Goal: Information Seeking & Learning: Check status

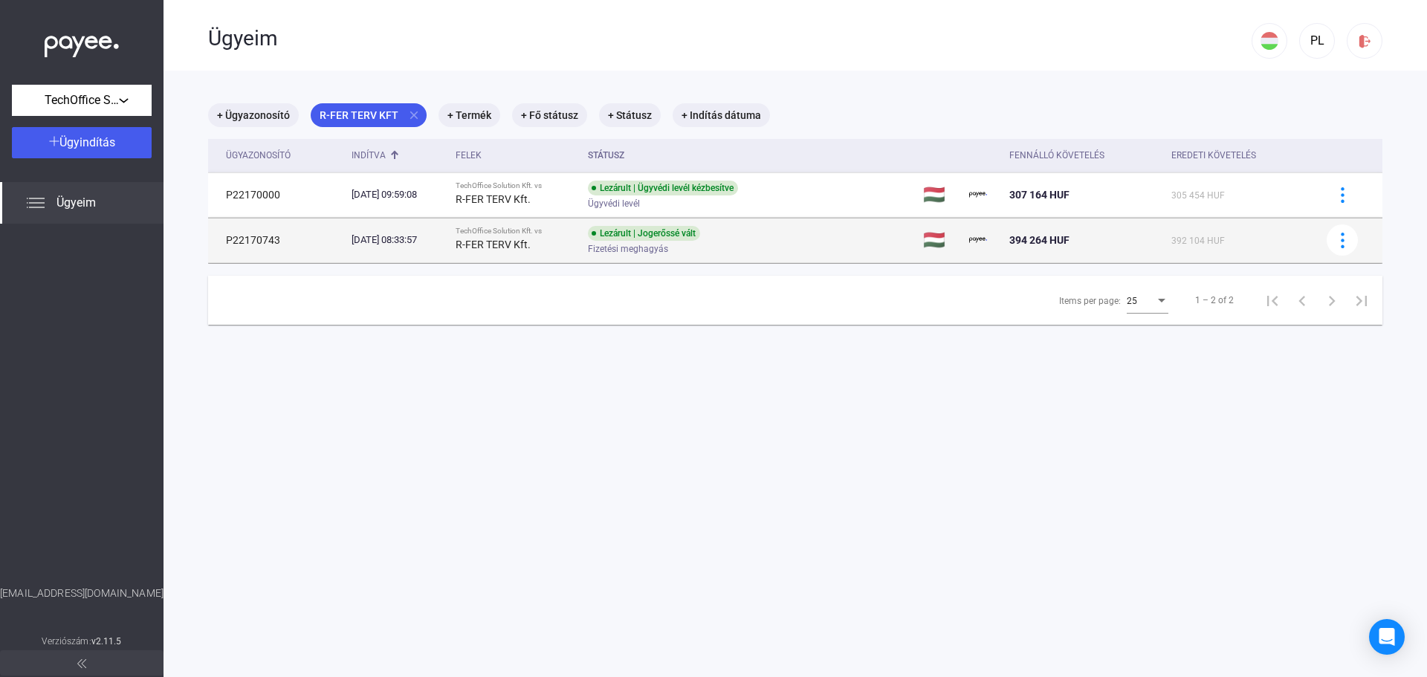
click at [449, 232] on td "[DATE] 08:33:57" at bounding box center [398, 240] width 104 height 45
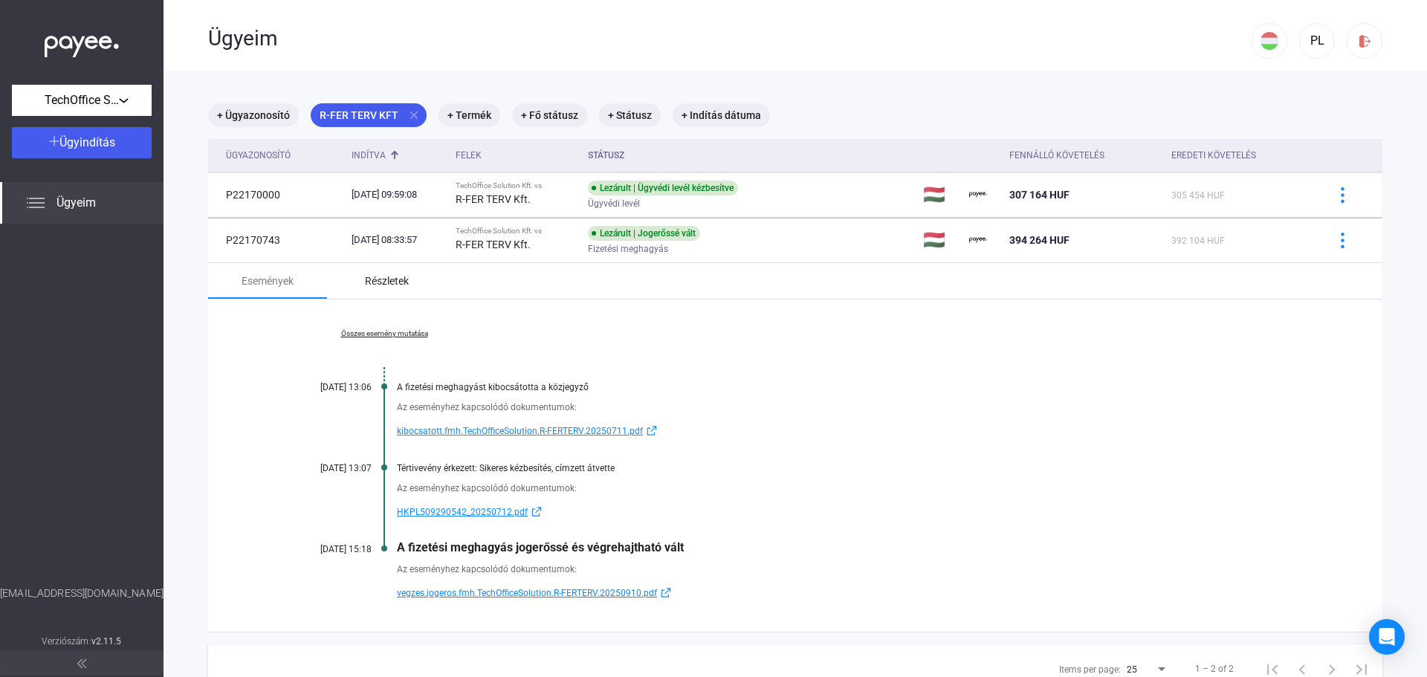
click at [370, 297] on div "Részletek" at bounding box center [386, 281] width 119 height 36
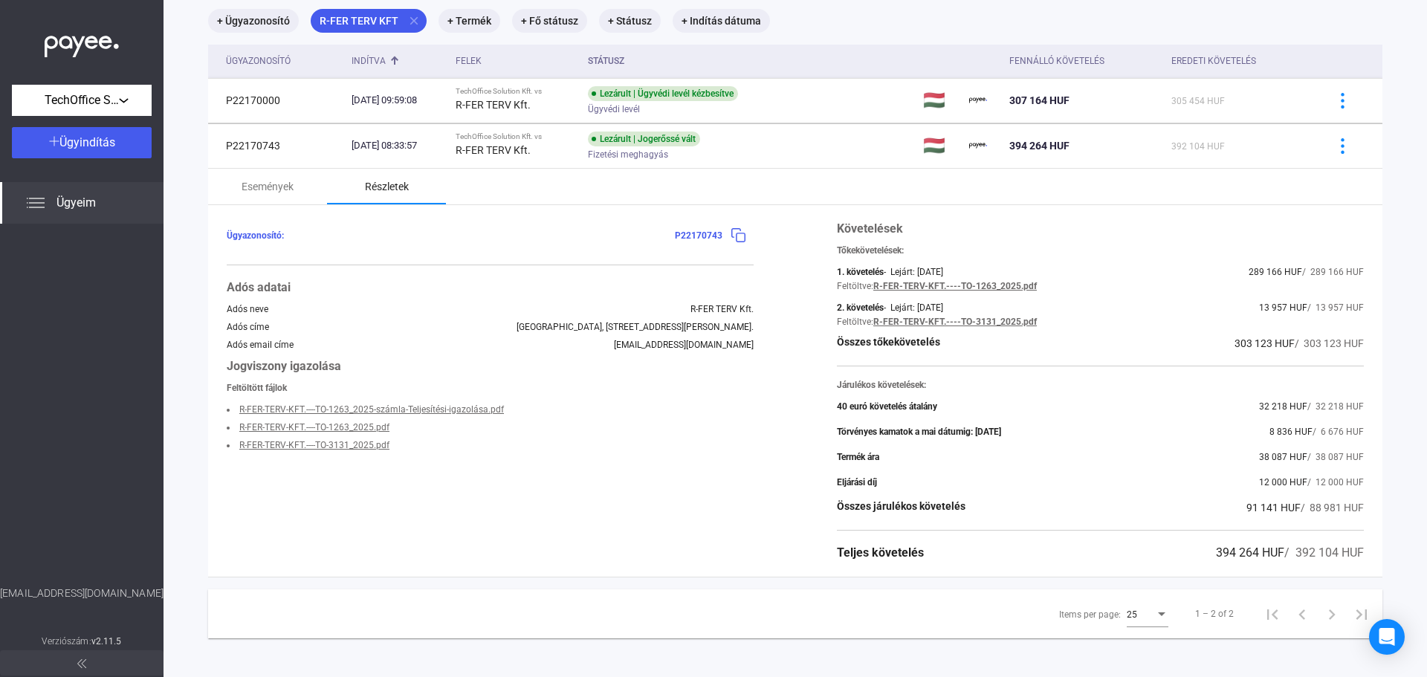
scroll to position [100, 0]
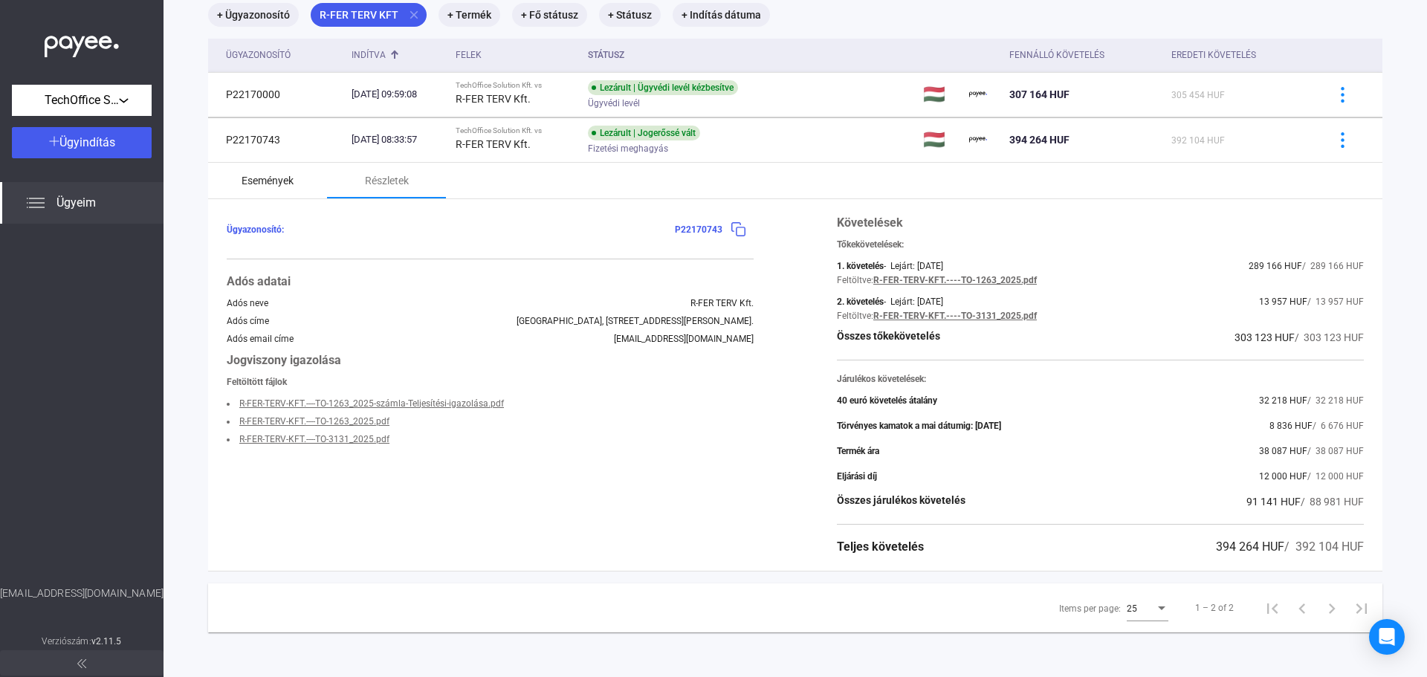
click at [226, 167] on div "Események" at bounding box center [267, 181] width 119 height 36
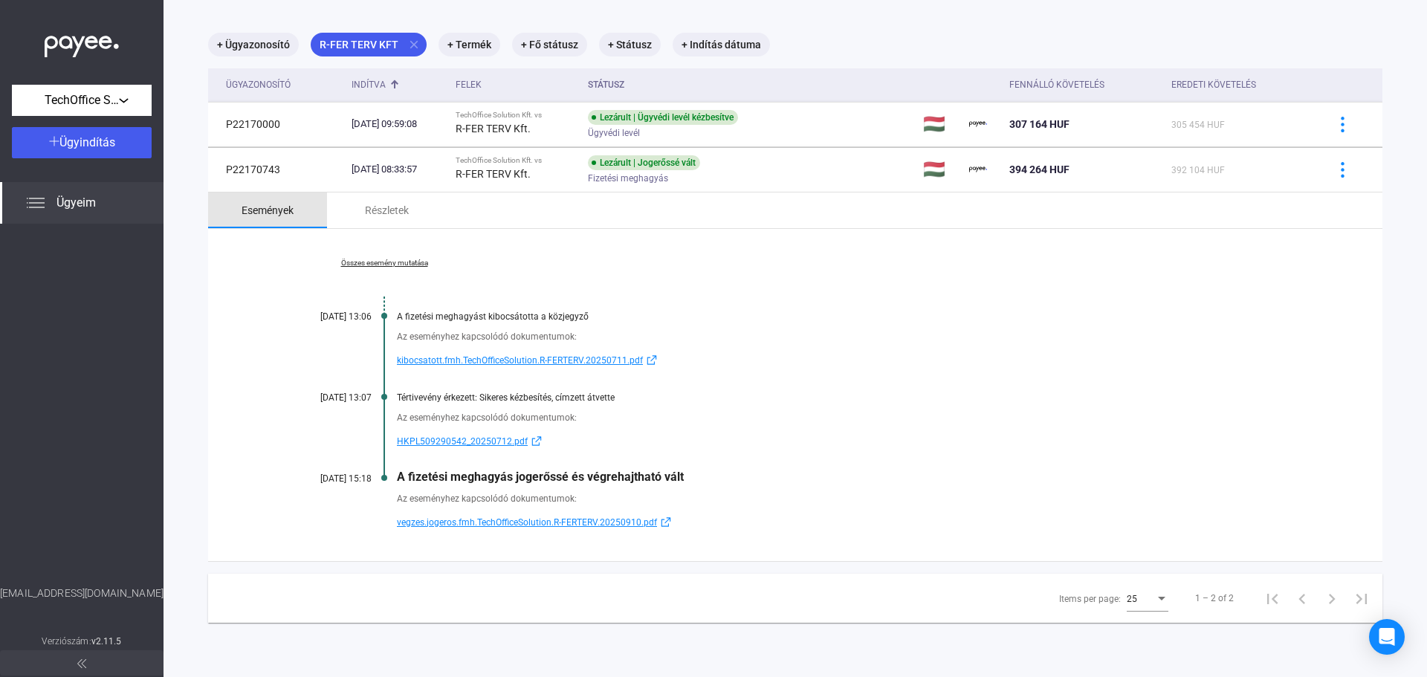
scroll to position [71, 0]
click at [634, 477] on div "A fizetési meghagyás jogerőssé és végrehajtható vált" at bounding box center [852, 477] width 911 height 14
click at [1006, 296] on div "Összes esemény mutatása [DATE] 13:06 A fizetési meghagyást kibocsátotta a közje…" at bounding box center [795, 395] width 1174 height 332
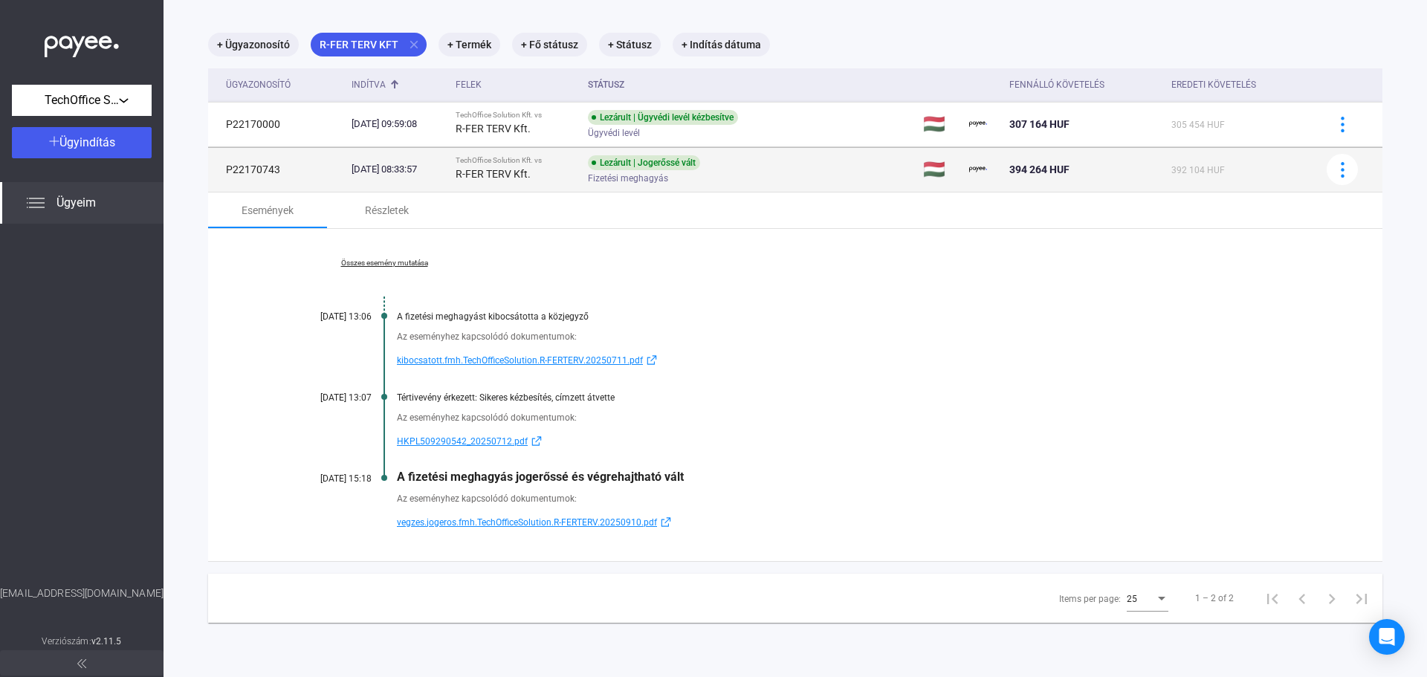
drag, startPoint x: 1011, startPoint y: 169, endPoint x: 1054, endPoint y: 168, distance: 43.1
click at [1054, 168] on span "394 264 HUF" at bounding box center [1039, 170] width 60 height 12
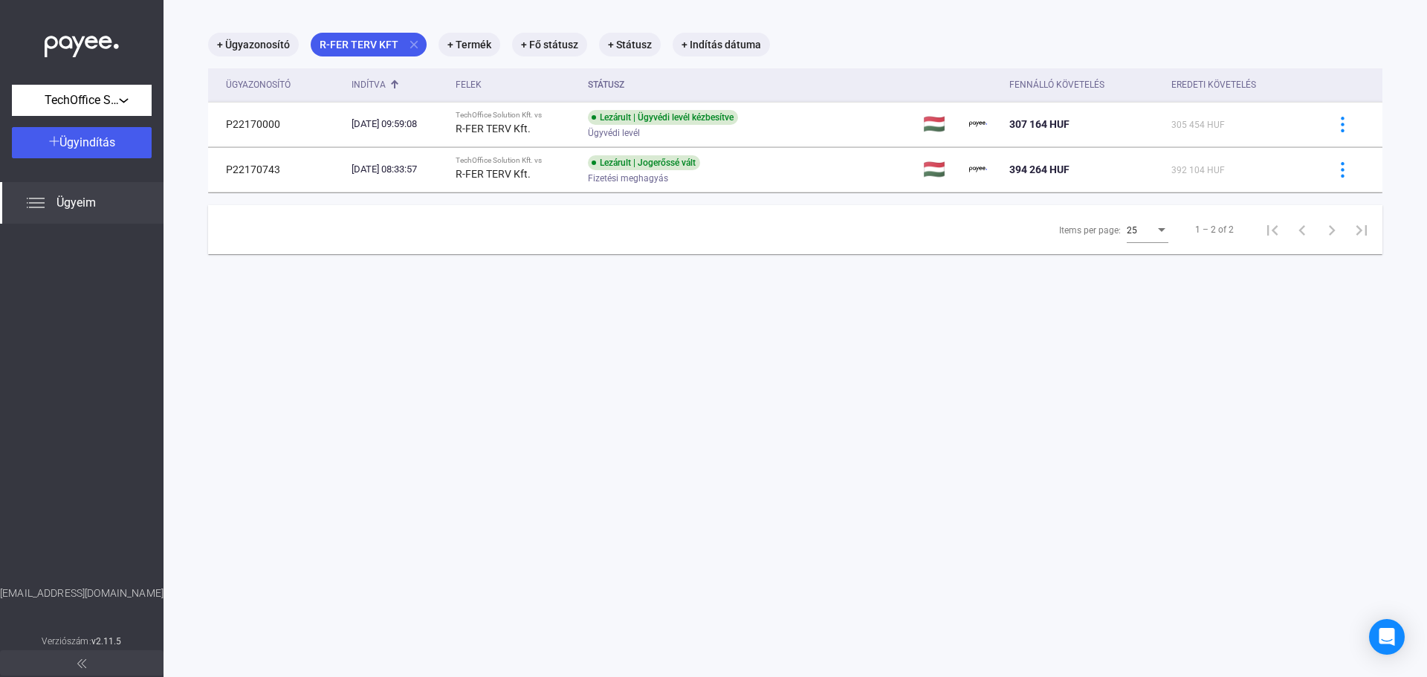
copy span "394 264"
drag, startPoint x: 583, startPoint y: 434, endPoint x: 592, endPoint y: 434, distance: 8.2
click at [583, 434] on main "+ Ügyazonosító R-FER TERV KFT close + Termék + Fő státusz + Státusz + Indítás d…" at bounding box center [796, 338] width 1264 height 677
click at [413, 46] on mat-icon "close" at bounding box center [413, 44] width 13 height 13
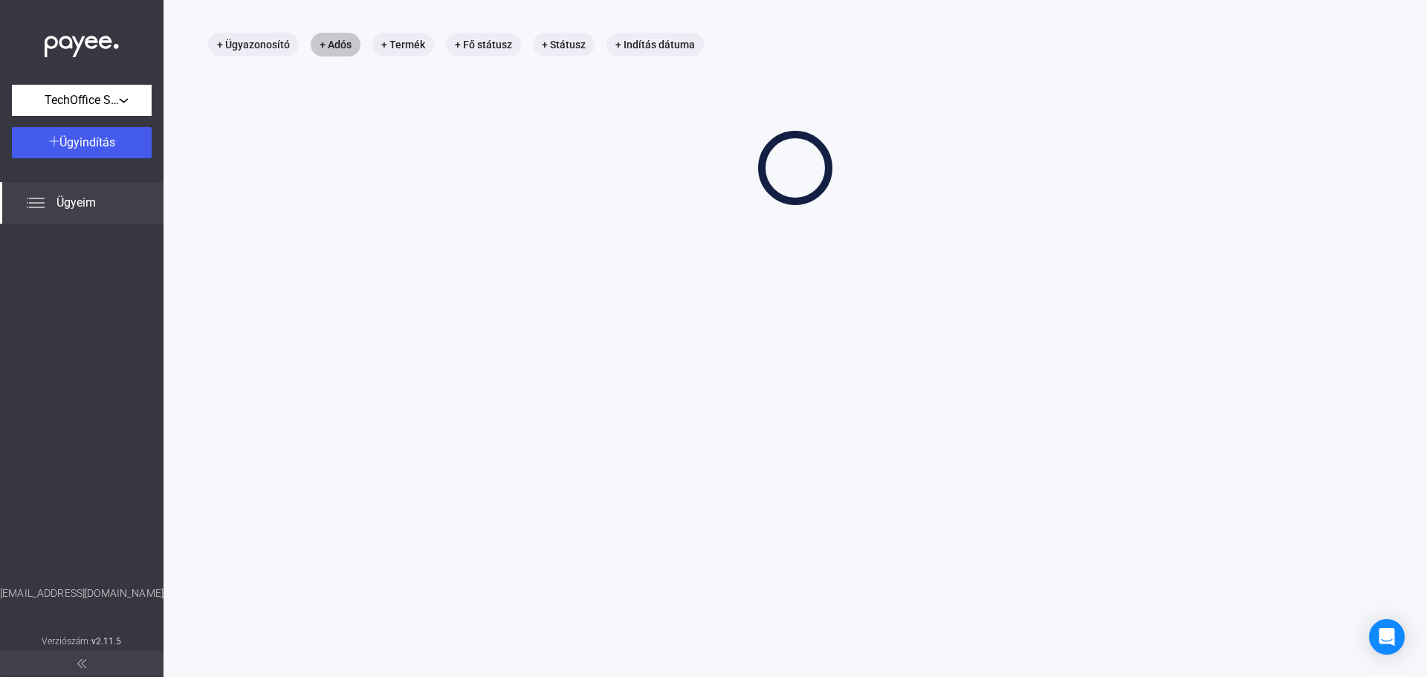
click at [347, 46] on mat-chip "+ Adós" at bounding box center [336, 45] width 50 height 24
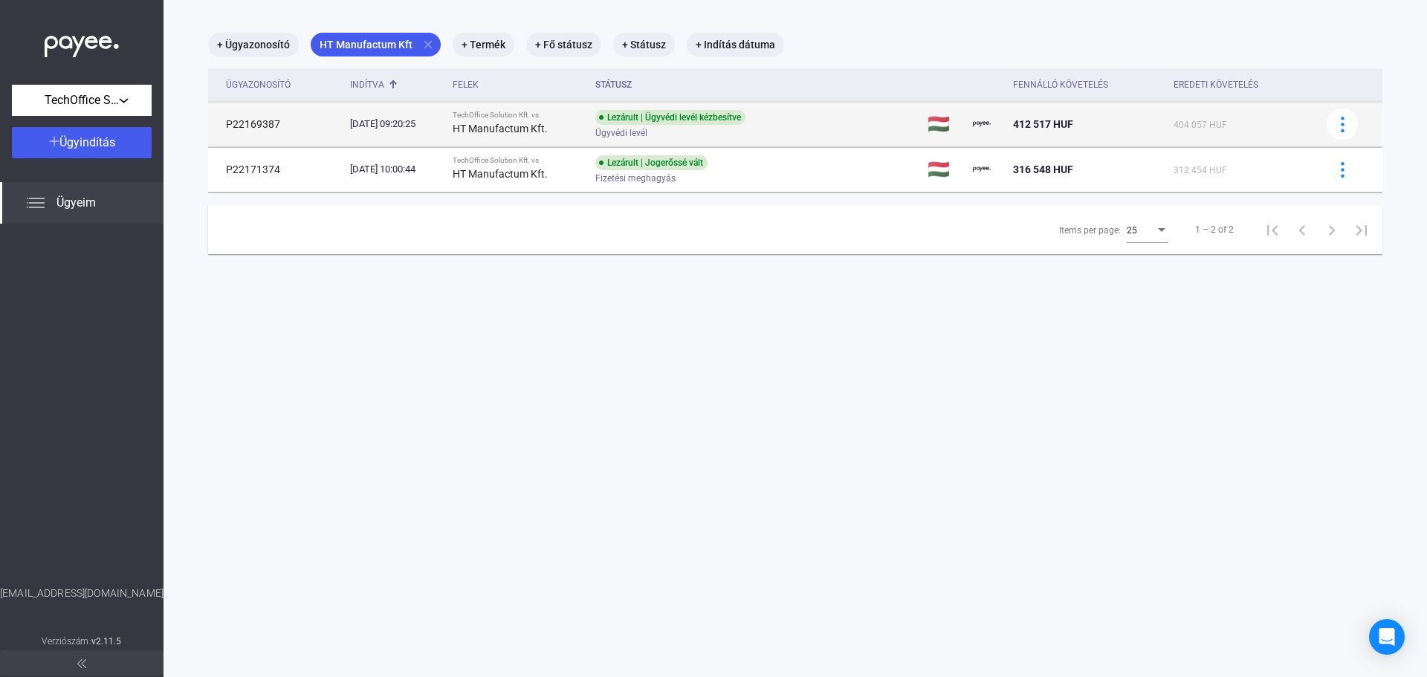
click at [441, 128] on div "[DATE] 09:20:25" at bounding box center [395, 124] width 91 height 15
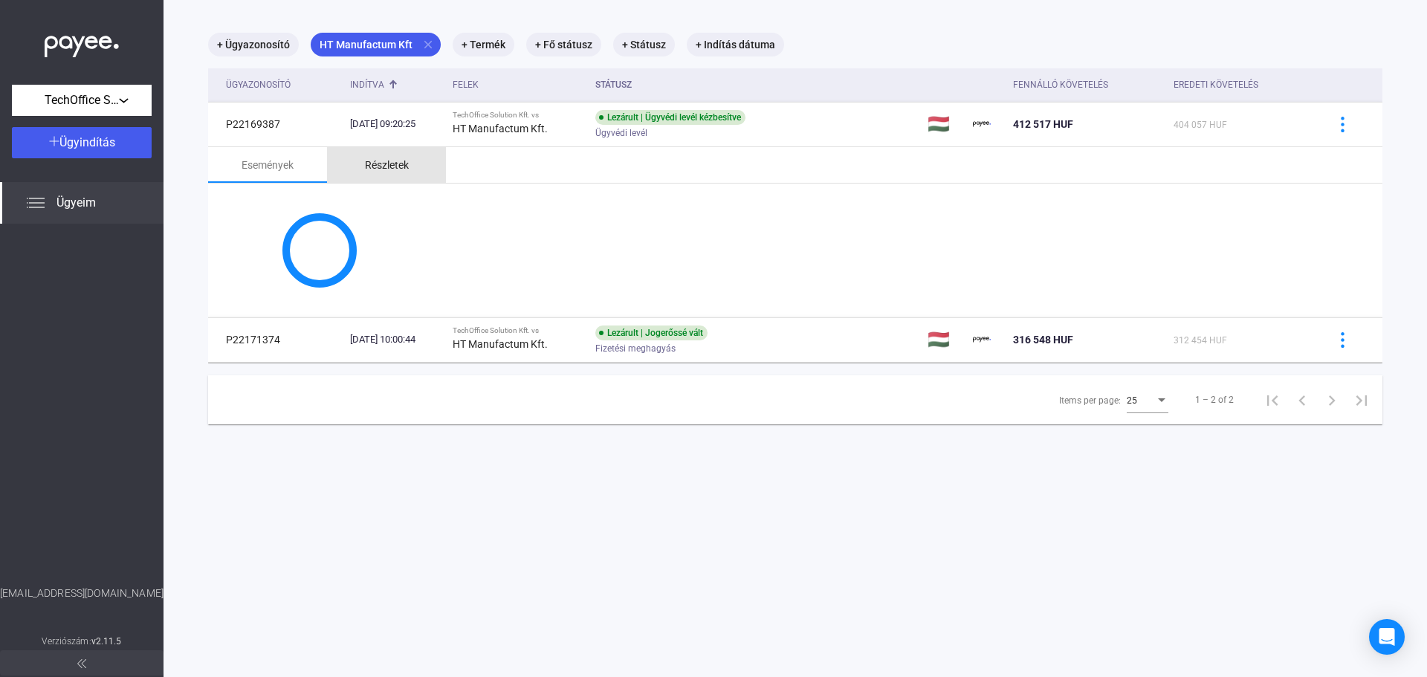
click at [406, 169] on div "Részletek" at bounding box center [387, 165] width 44 height 18
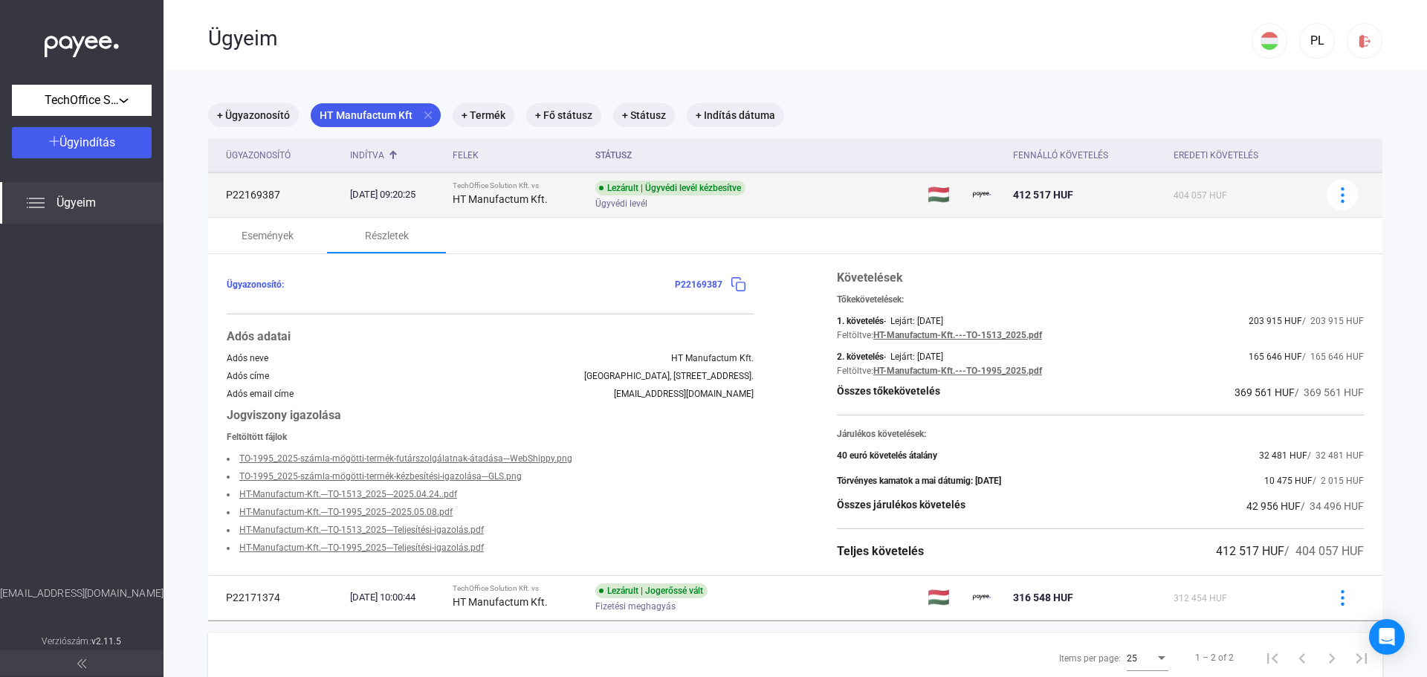
click at [447, 203] on td "[DATE] 09:20:25" at bounding box center [395, 194] width 103 height 45
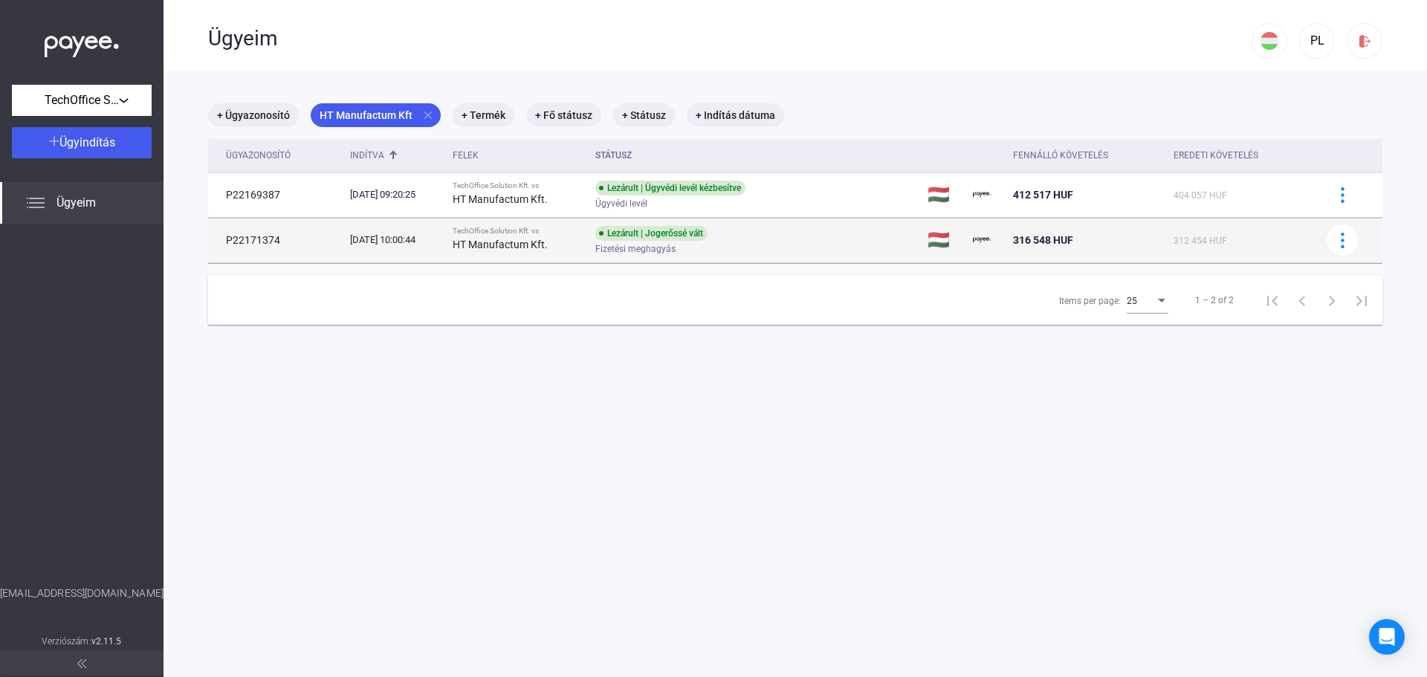
click at [441, 236] on div "[DATE] 10:00:44" at bounding box center [395, 240] width 91 height 15
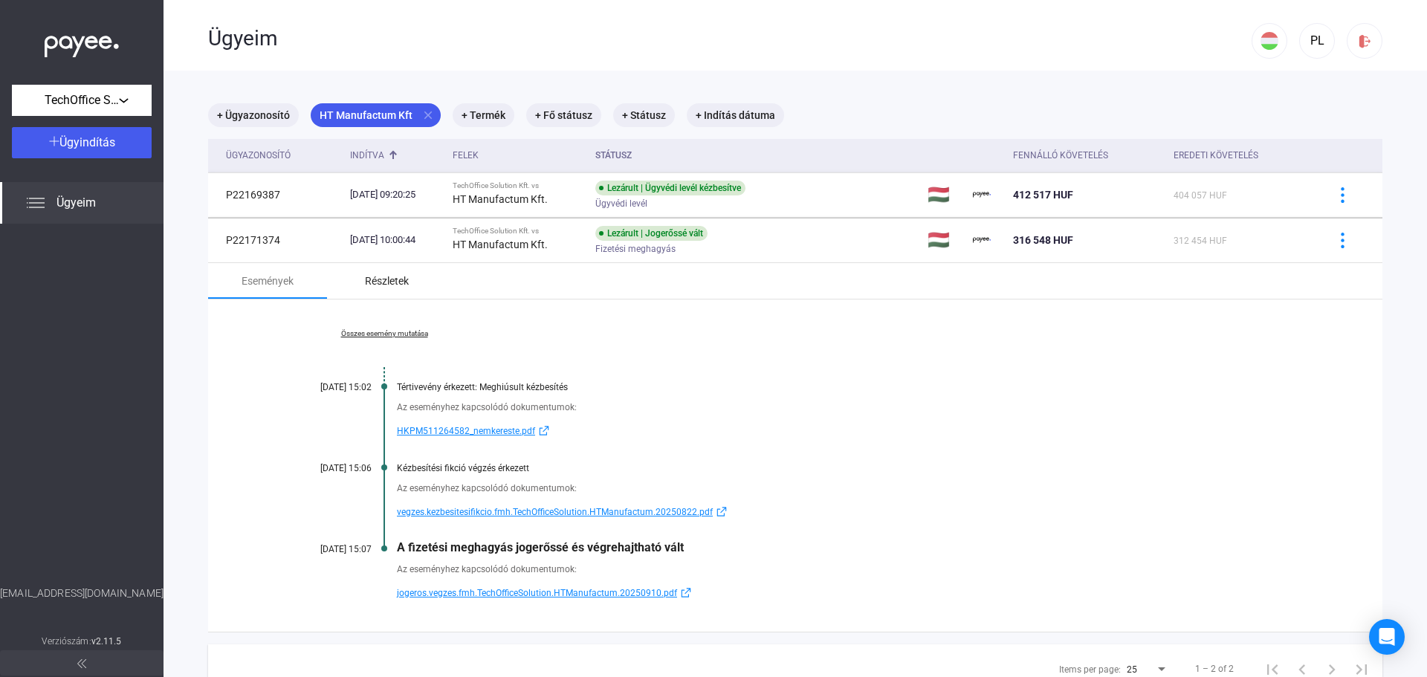
click at [394, 282] on div "Részletek" at bounding box center [387, 281] width 44 height 18
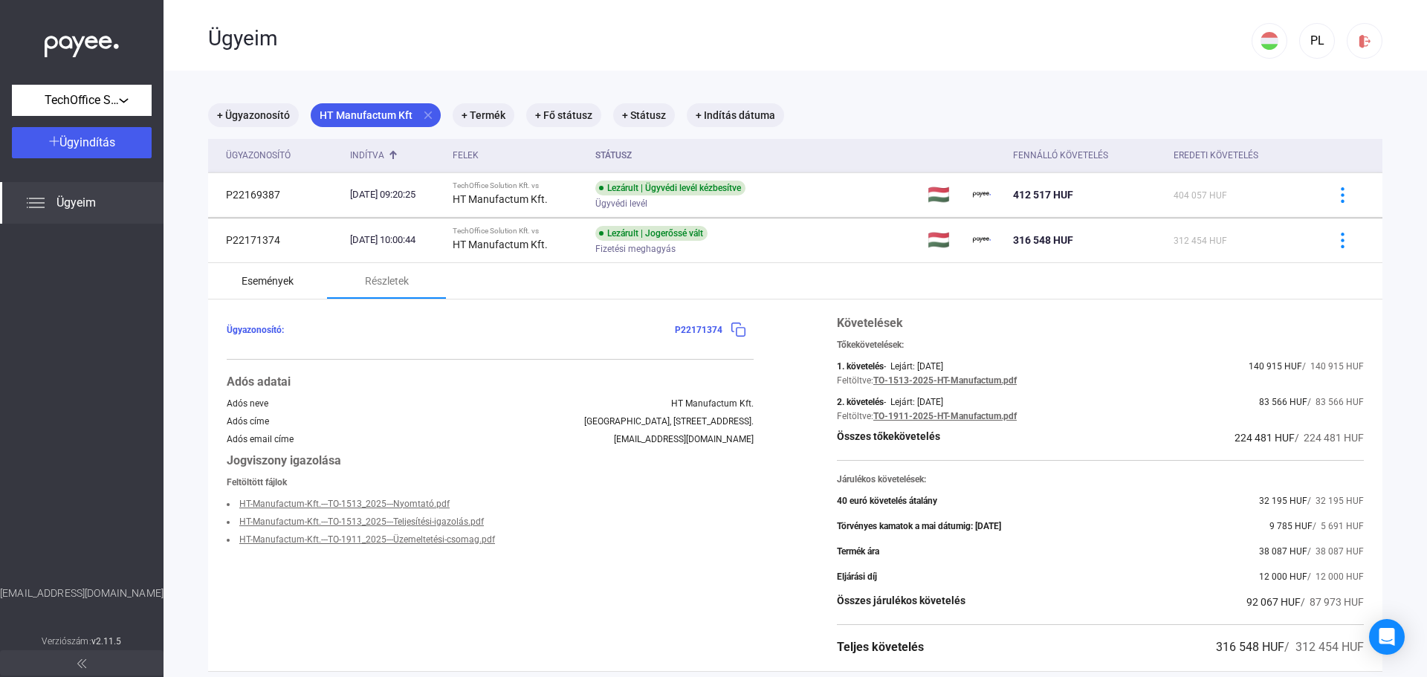
click at [274, 280] on div "Események" at bounding box center [268, 281] width 52 height 18
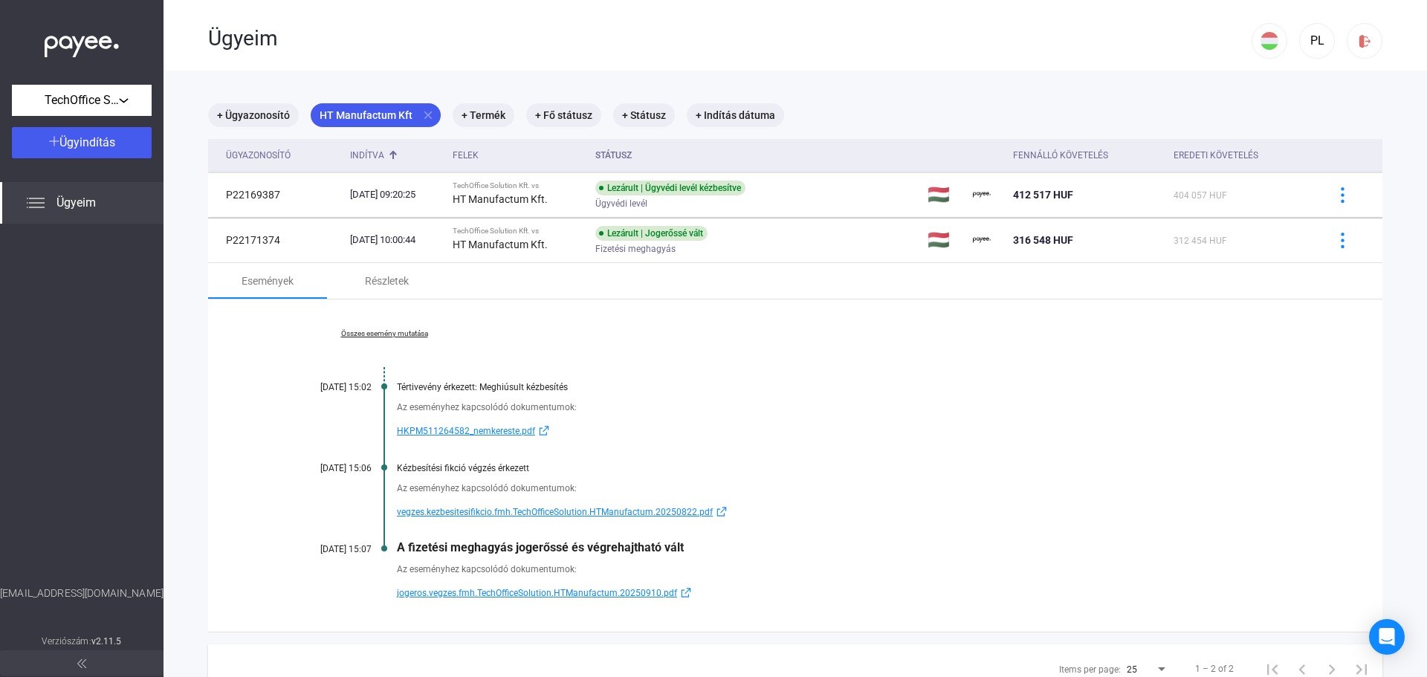
click at [475, 595] on span "jogeros.vegzes.fmh.TechOfficeSolution.HTManufactum.20250910.pdf" at bounding box center [537, 593] width 280 height 18
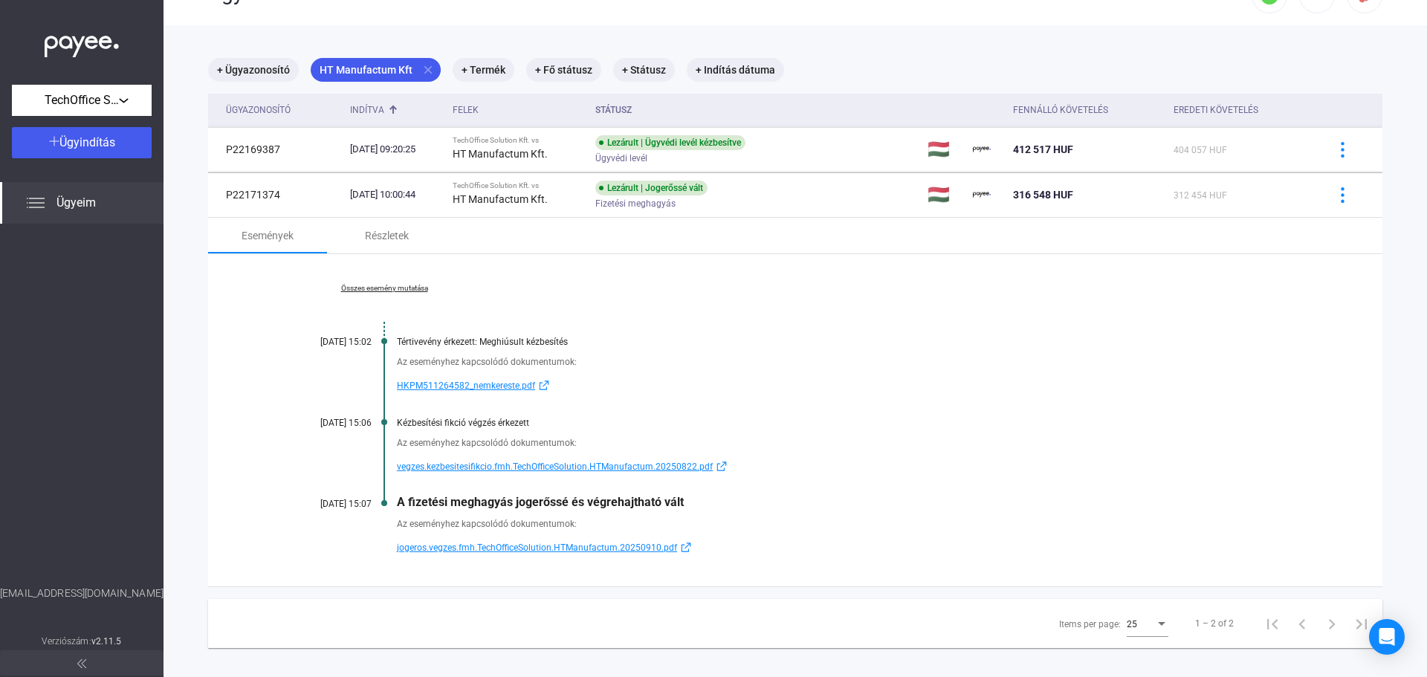
scroll to position [71, 0]
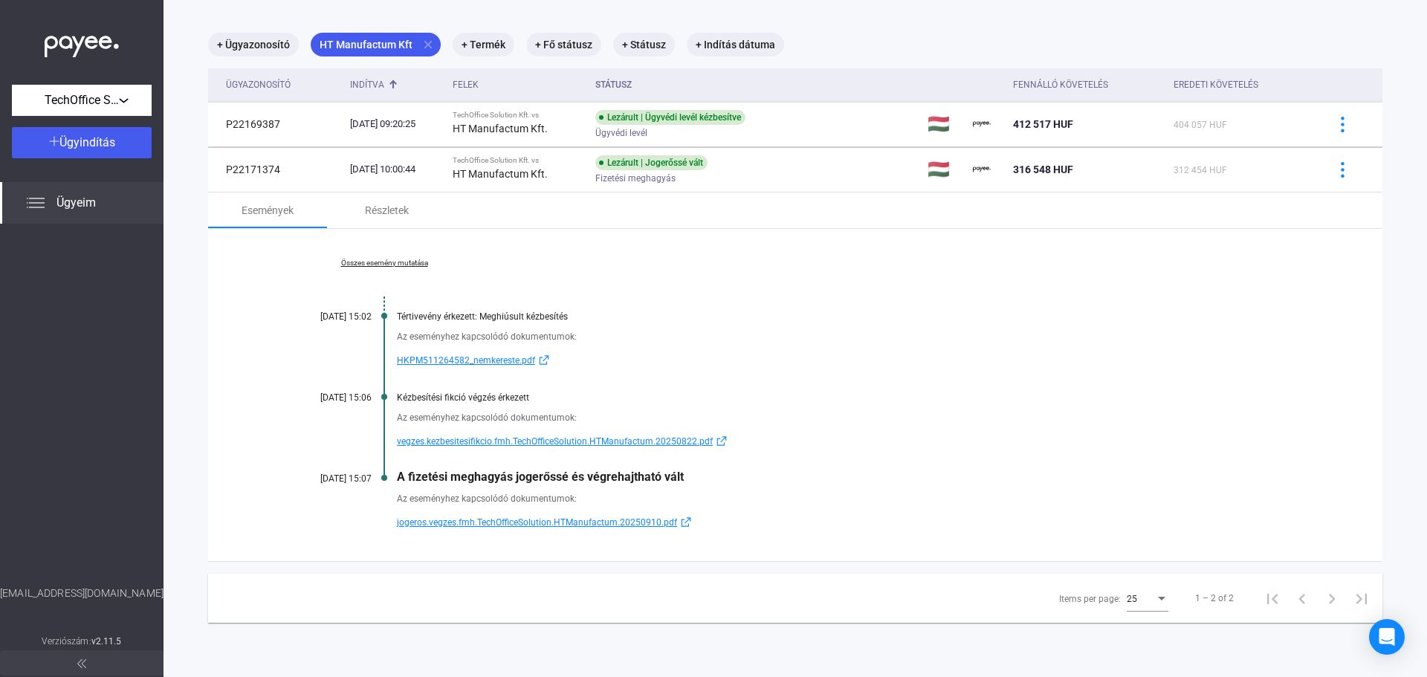
drag, startPoint x: 687, startPoint y: 476, endPoint x: 402, endPoint y: 478, distance: 284.7
click at [402, 478] on div "A fizetési meghagyás jogerőssé és végrehajtható vált" at bounding box center [852, 477] width 911 height 14
click at [392, 213] on div "Részletek" at bounding box center [387, 210] width 44 height 18
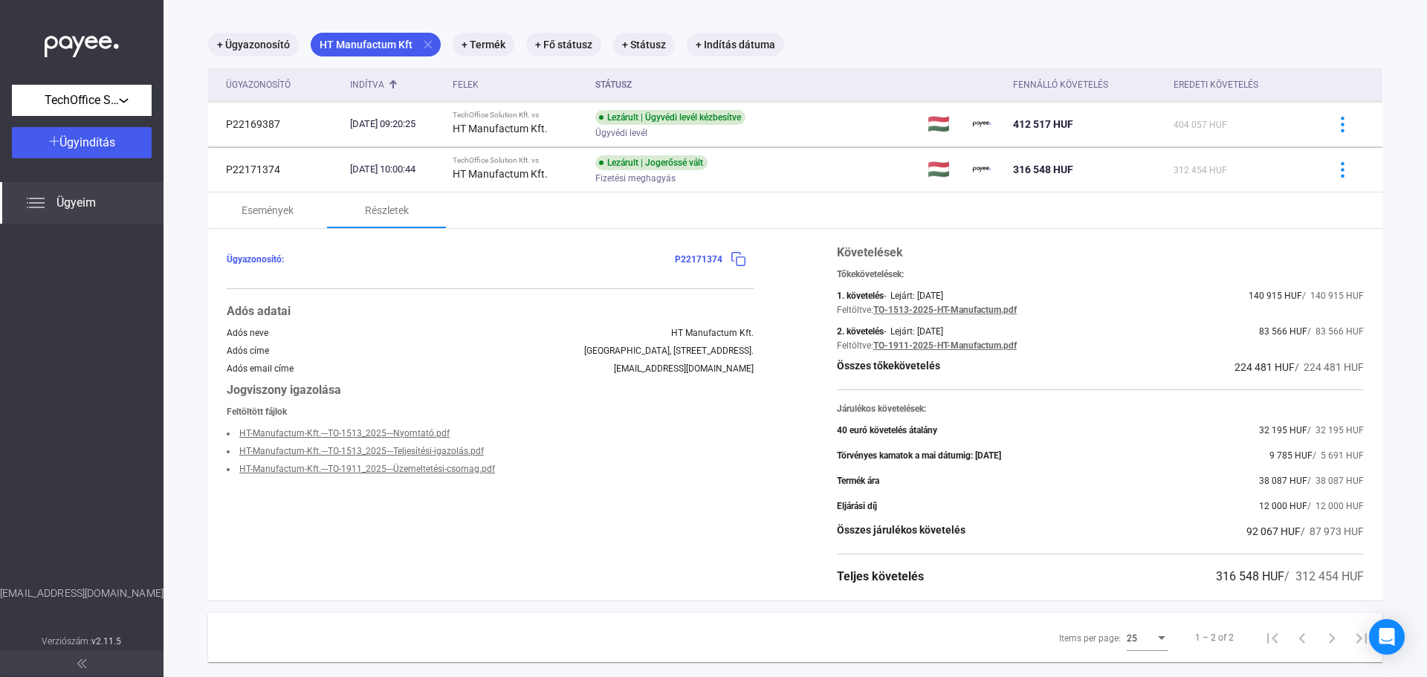
drag, startPoint x: 1281, startPoint y: 580, endPoint x: 1322, endPoint y: 575, distance: 40.5
click at [1322, 575] on span "/ 312 454 HUF" at bounding box center [1324, 576] width 80 height 14
click at [1322, 571] on span "/ 312 454 HUF" at bounding box center [1324, 576] width 80 height 14
drag, startPoint x: 1179, startPoint y: 574, endPoint x: 1241, endPoint y: 573, distance: 62.4
click at [1241, 573] on div "Teljes követelés 316 548 HUF / 312 454 HUF" at bounding box center [1100, 577] width 527 height 18
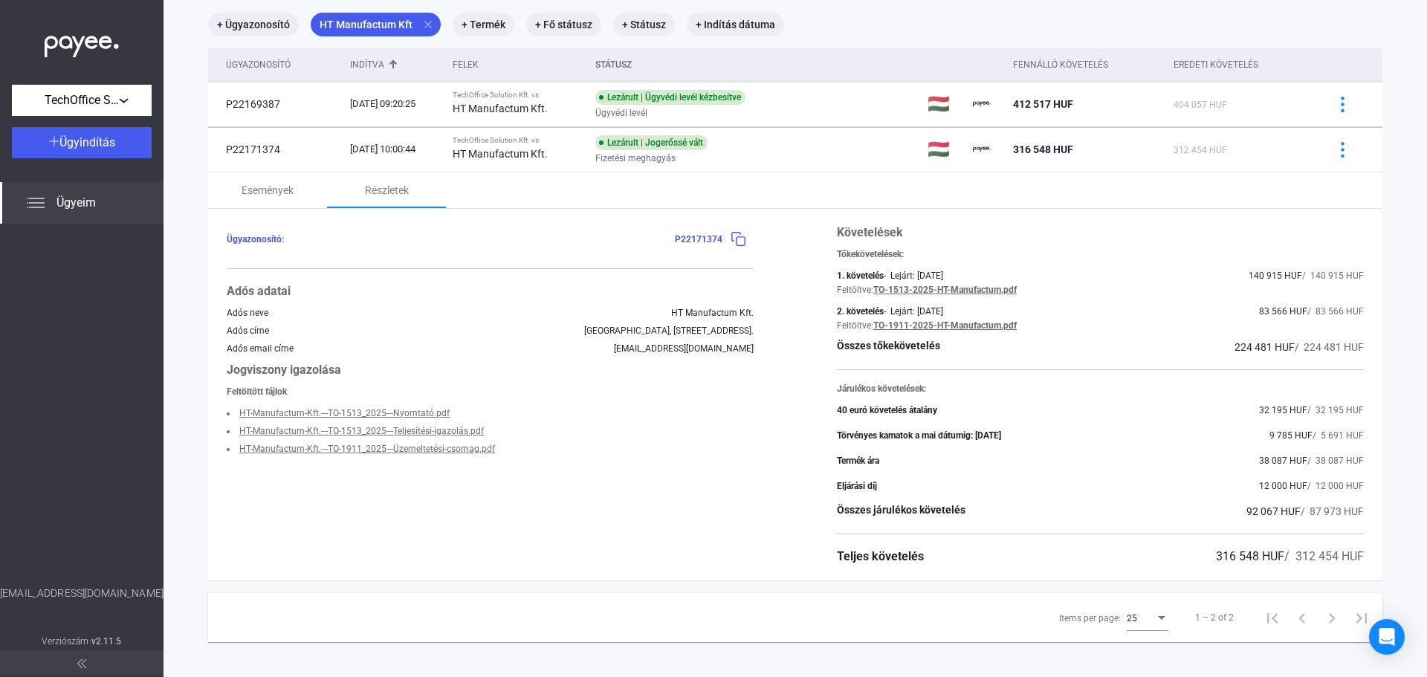
scroll to position [100, 0]
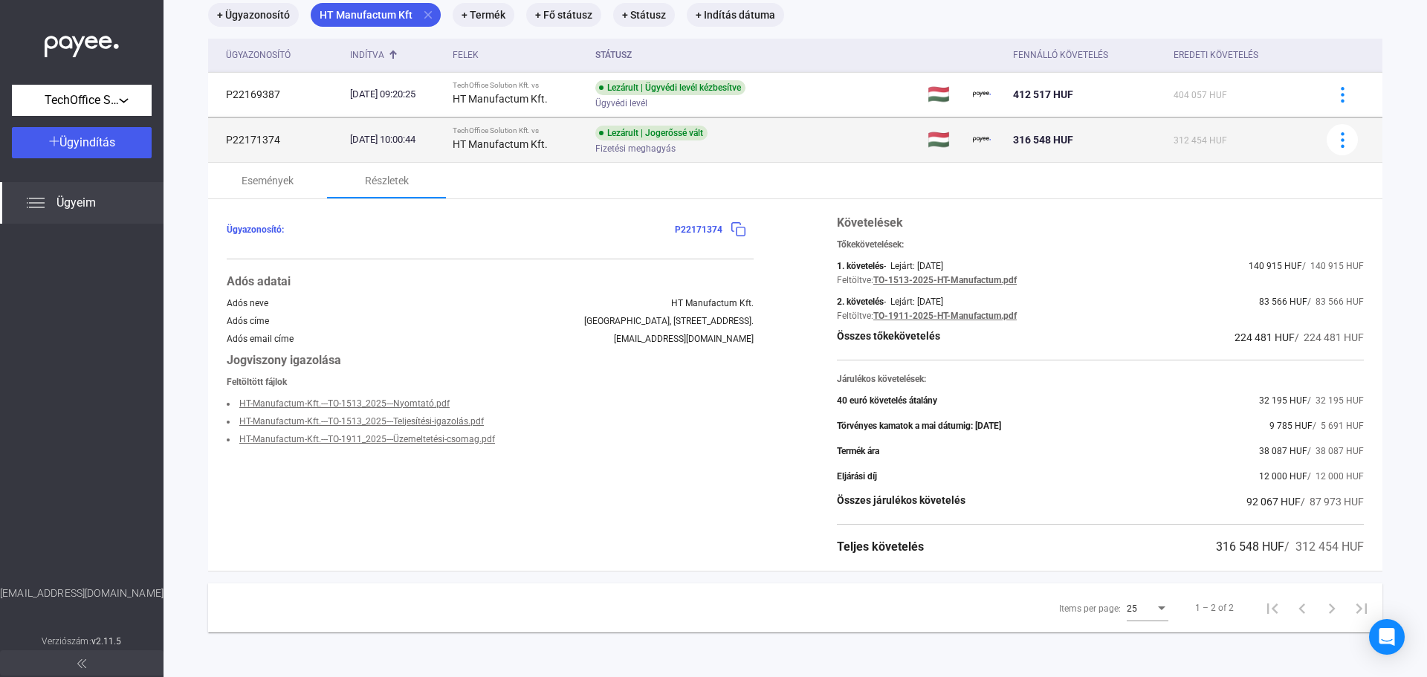
drag, startPoint x: 1014, startPoint y: 138, endPoint x: 1058, endPoint y: 133, distance: 44.2
click at [1058, 134] on span "316 548 HUF" at bounding box center [1043, 140] width 60 height 12
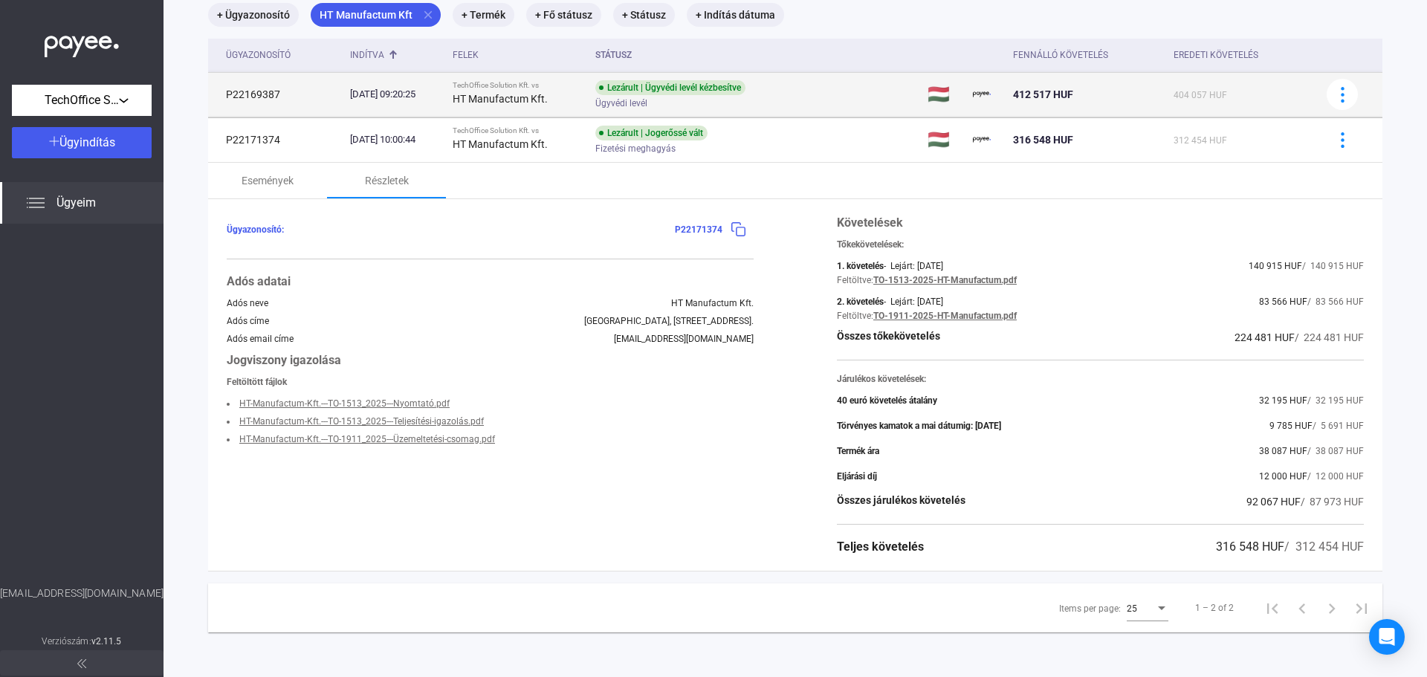
scroll to position [71, 0]
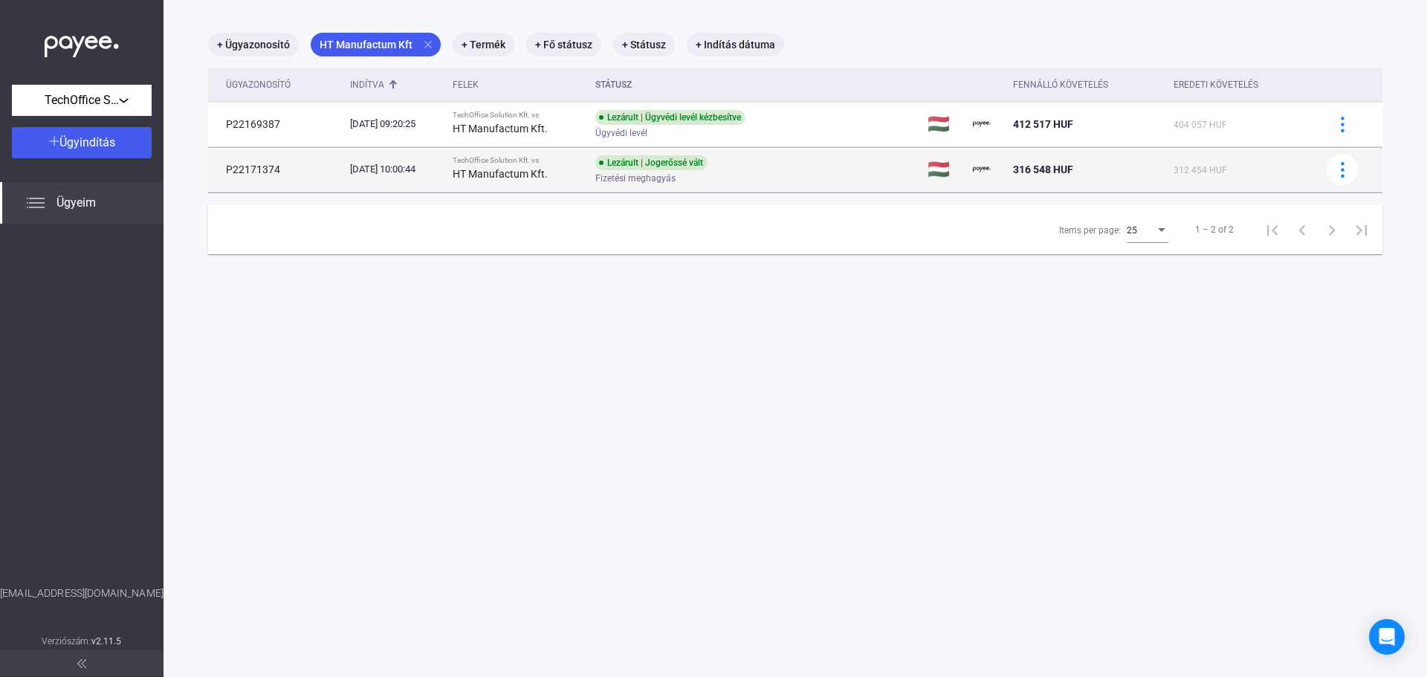
click at [1084, 175] on div "316 548 HUF" at bounding box center [1087, 170] width 149 height 18
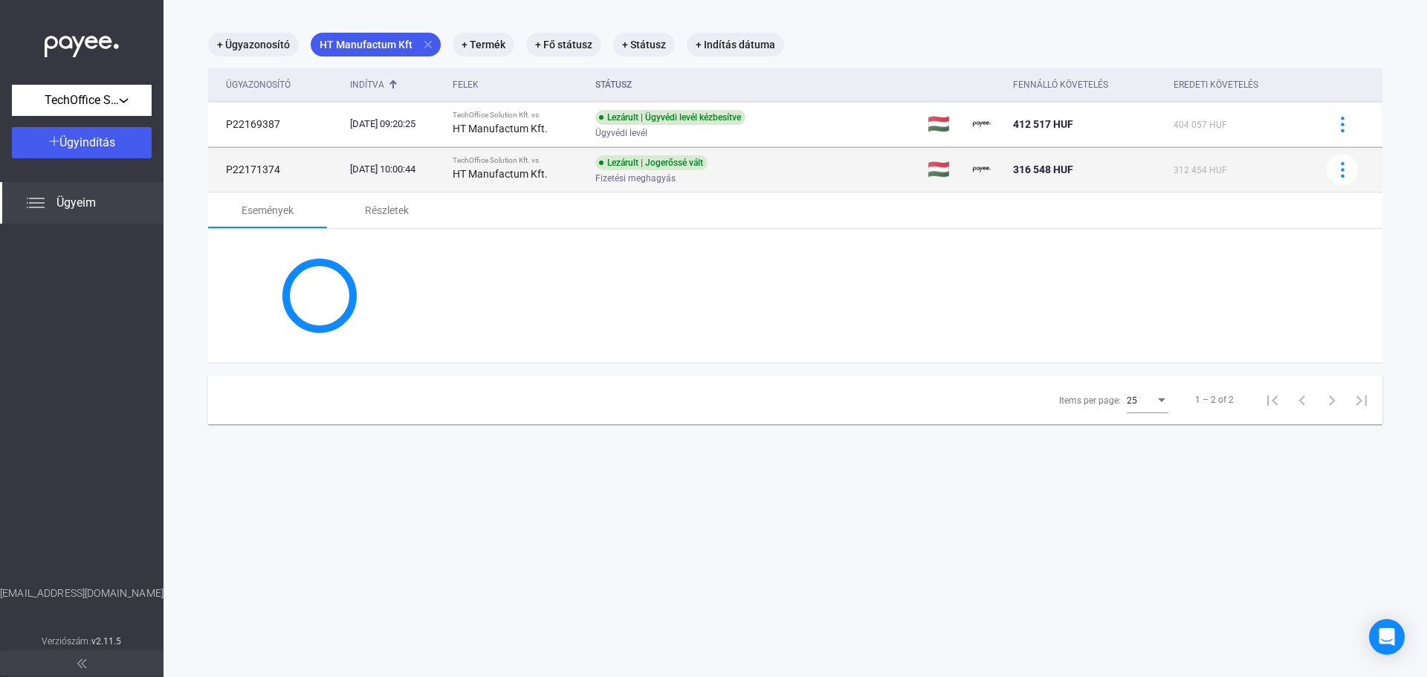
drag, startPoint x: 1003, startPoint y: 172, endPoint x: 1081, endPoint y: 167, distance: 78.2
click at [1081, 167] on tr "P22171374 [DATE] 10:00:44 TechOffice Solution Kft. vs HT Manufactum Kft. Lezáru…" at bounding box center [795, 169] width 1174 height 45
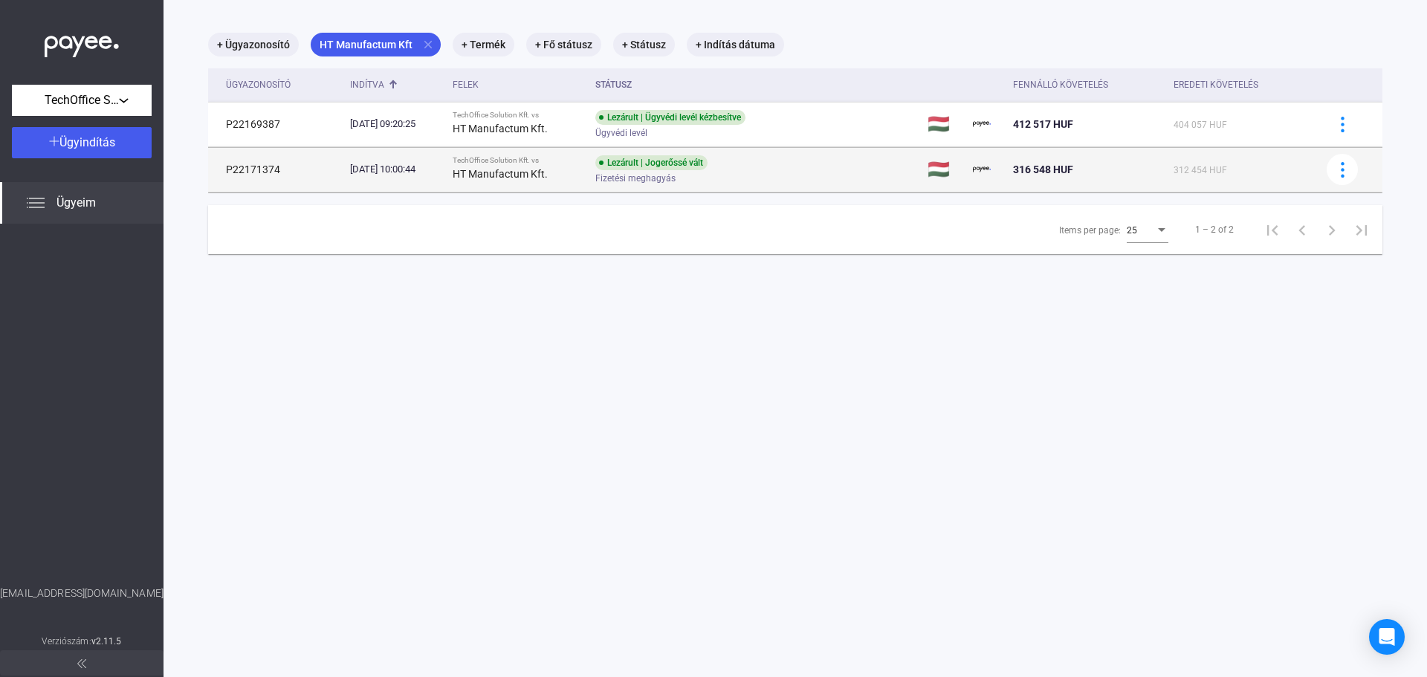
copy tr "316 548 HUF"
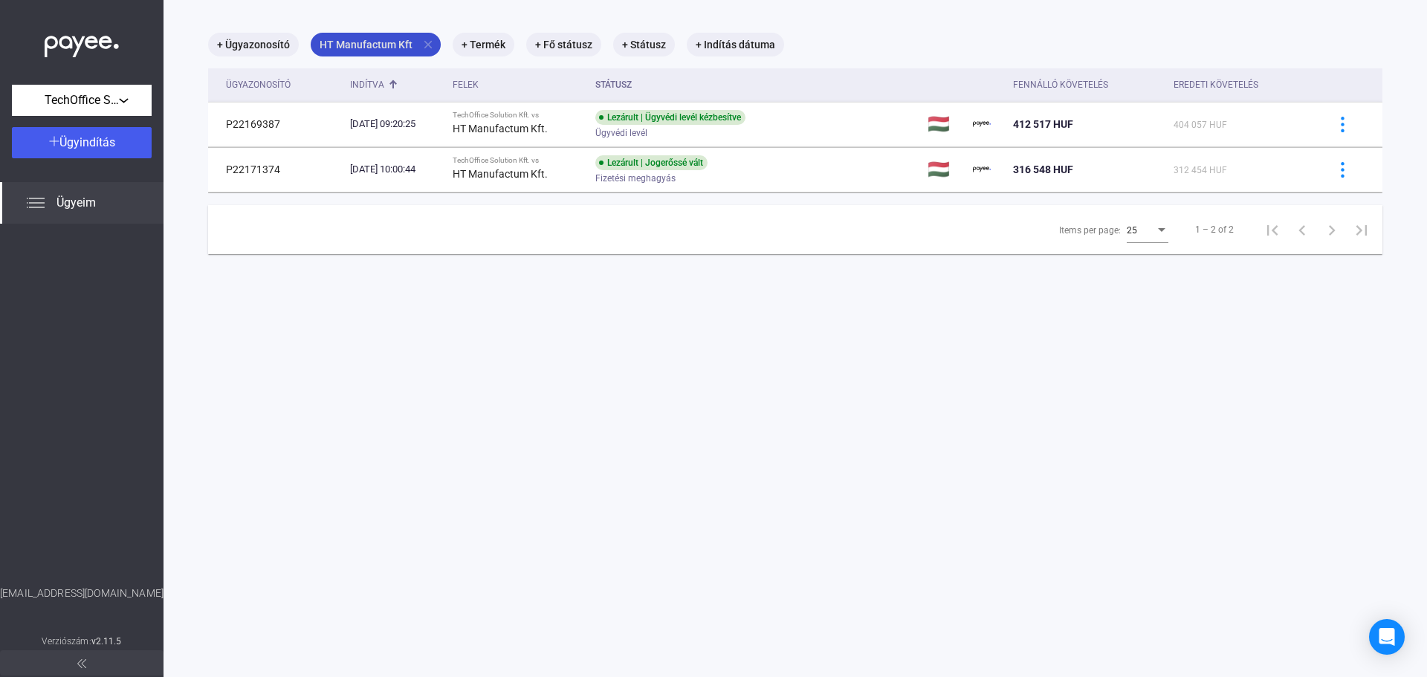
click at [427, 50] on mat-icon "close" at bounding box center [427, 44] width 13 height 13
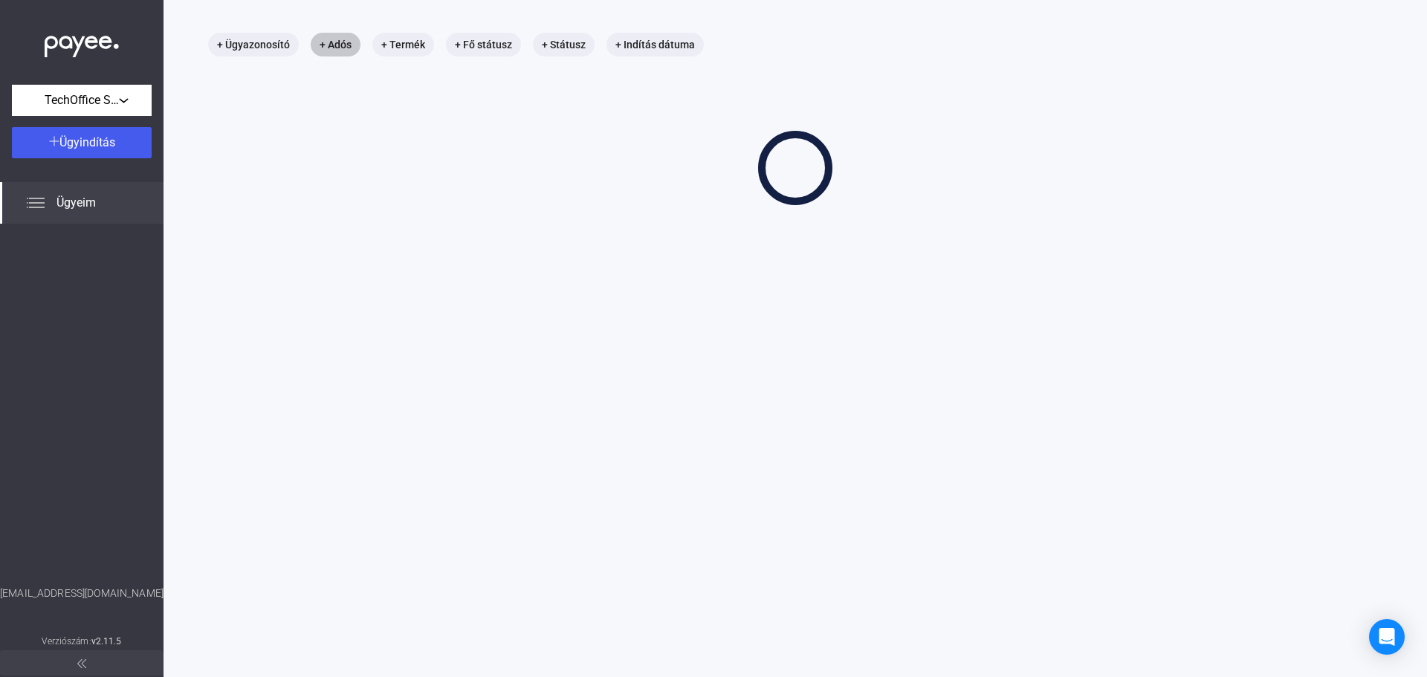
click at [337, 47] on mat-chip "+ Adós" at bounding box center [336, 45] width 50 height 24
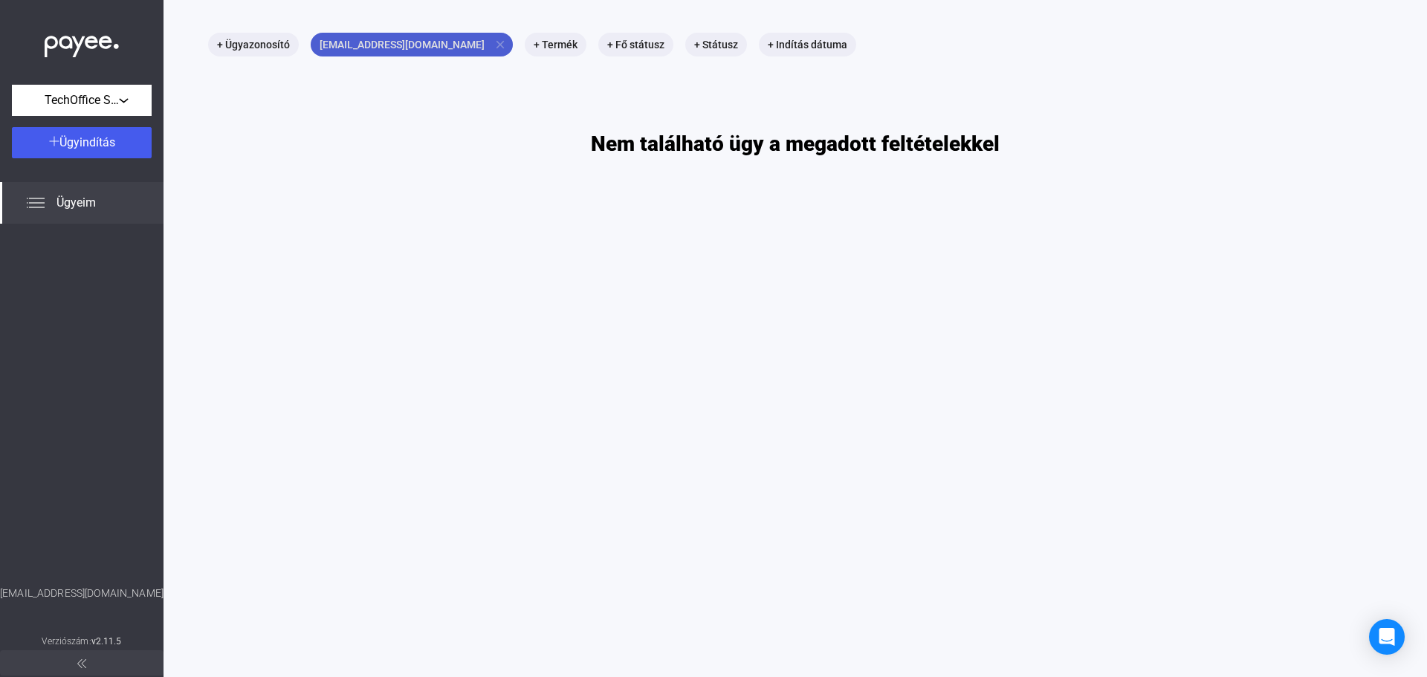
click at [494, 44] on mat-icon "close" at bounding box center [500, 44] width 13 height 13
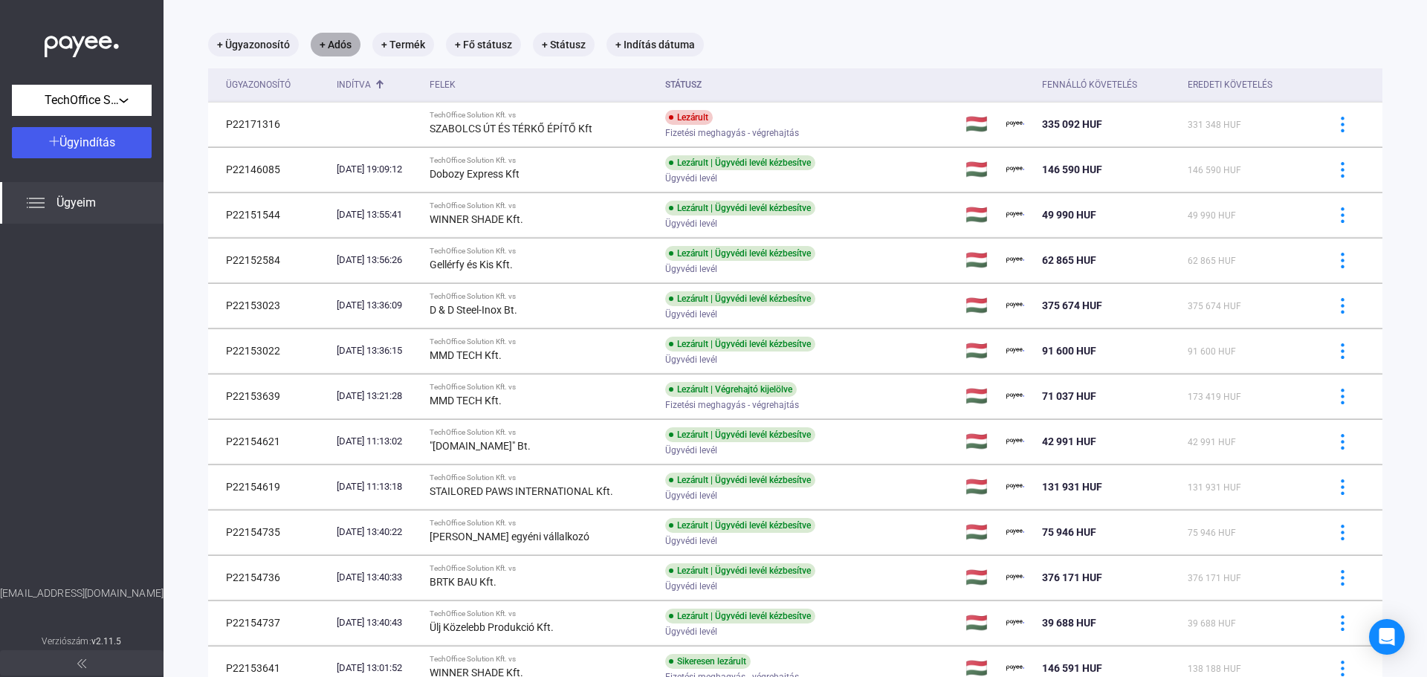
click at [329, 42] on mat-chip "+ Adós" at bounding box center [336, 45] width 50 height 24
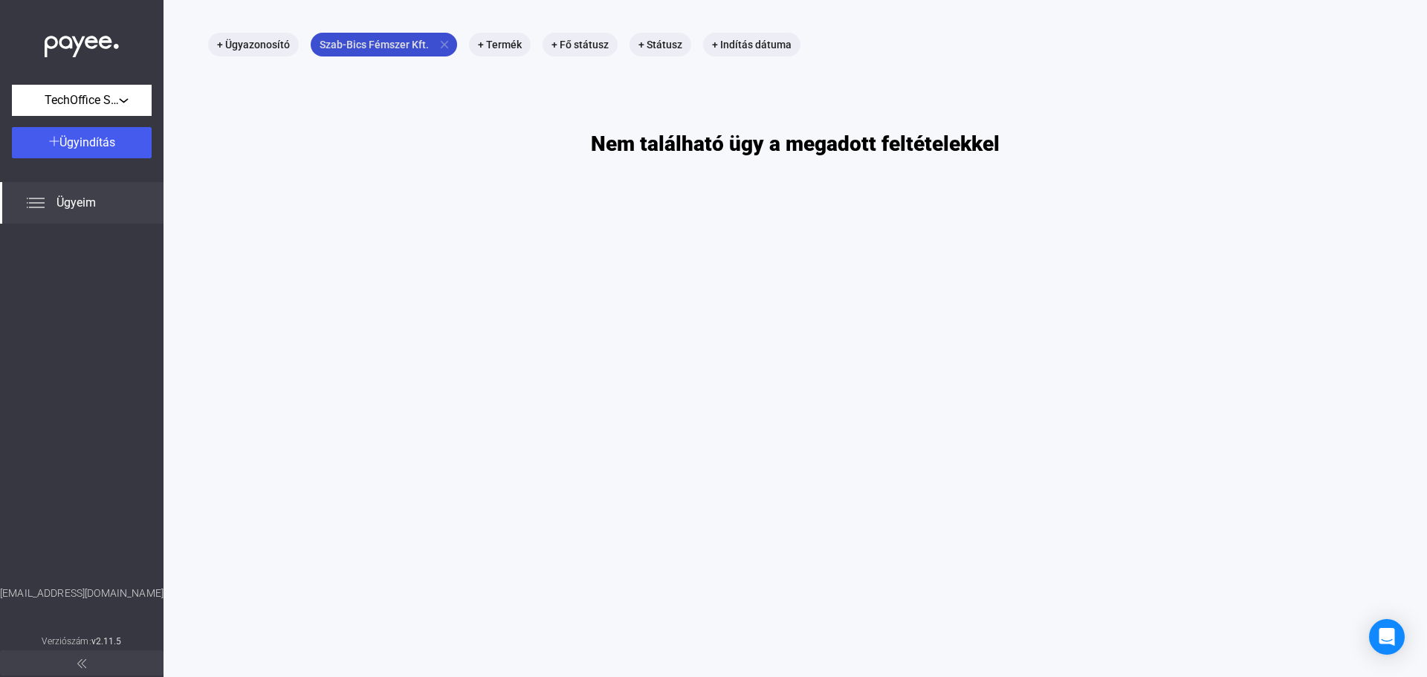
click at [440, 41] on mat-icon "close" at bounding box center [444, 44] width 13 height 13
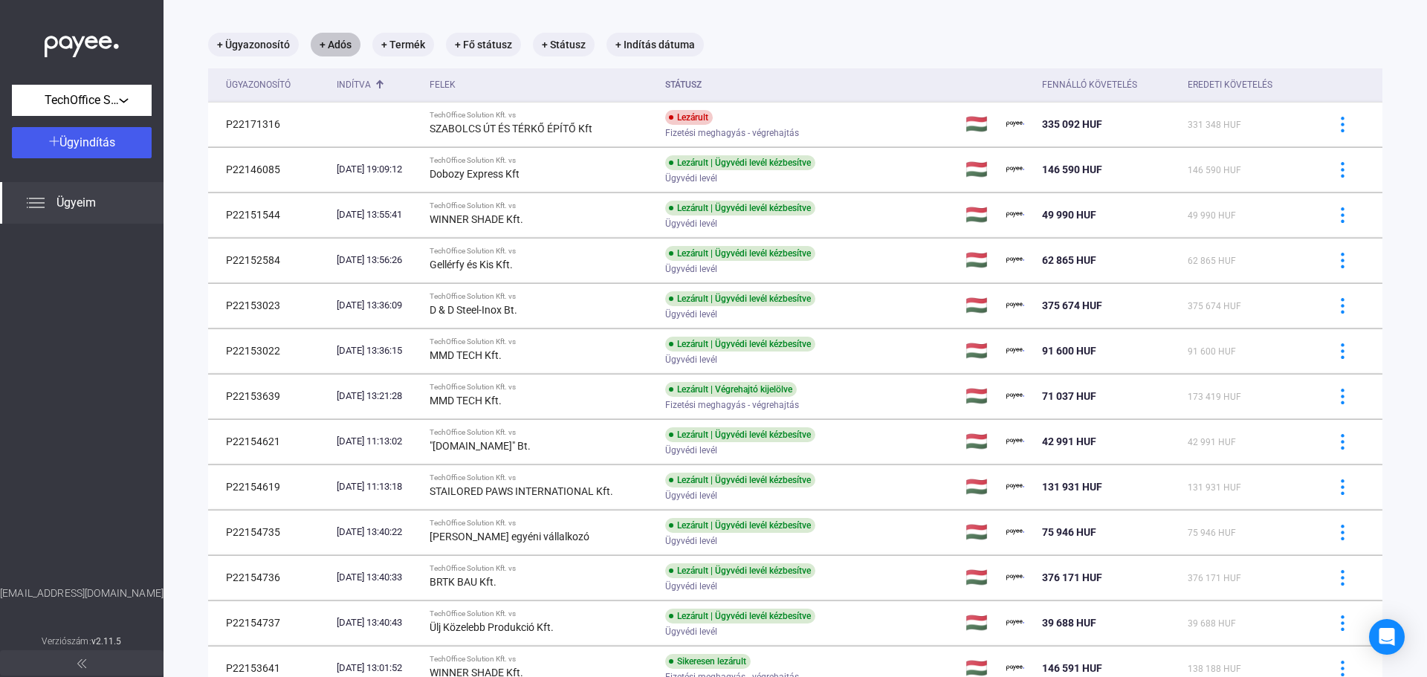
click at [349, 47] on mat-chip "+ Adós" at bounding box center [336, 45] width 50 height 24
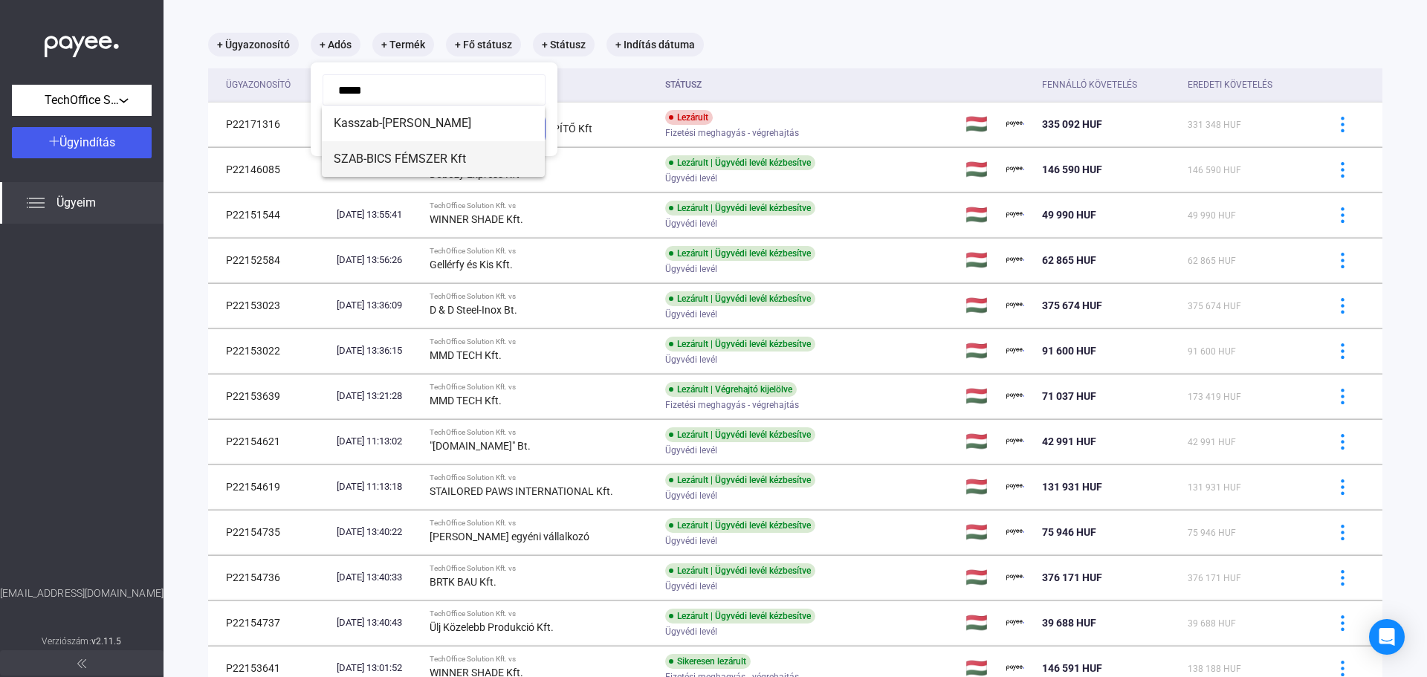
click at [433, 158] on span "SZAB-BICS FÉMSZER Kft" at bounding box center [433, 159] width 199 height 18
type input "**********"
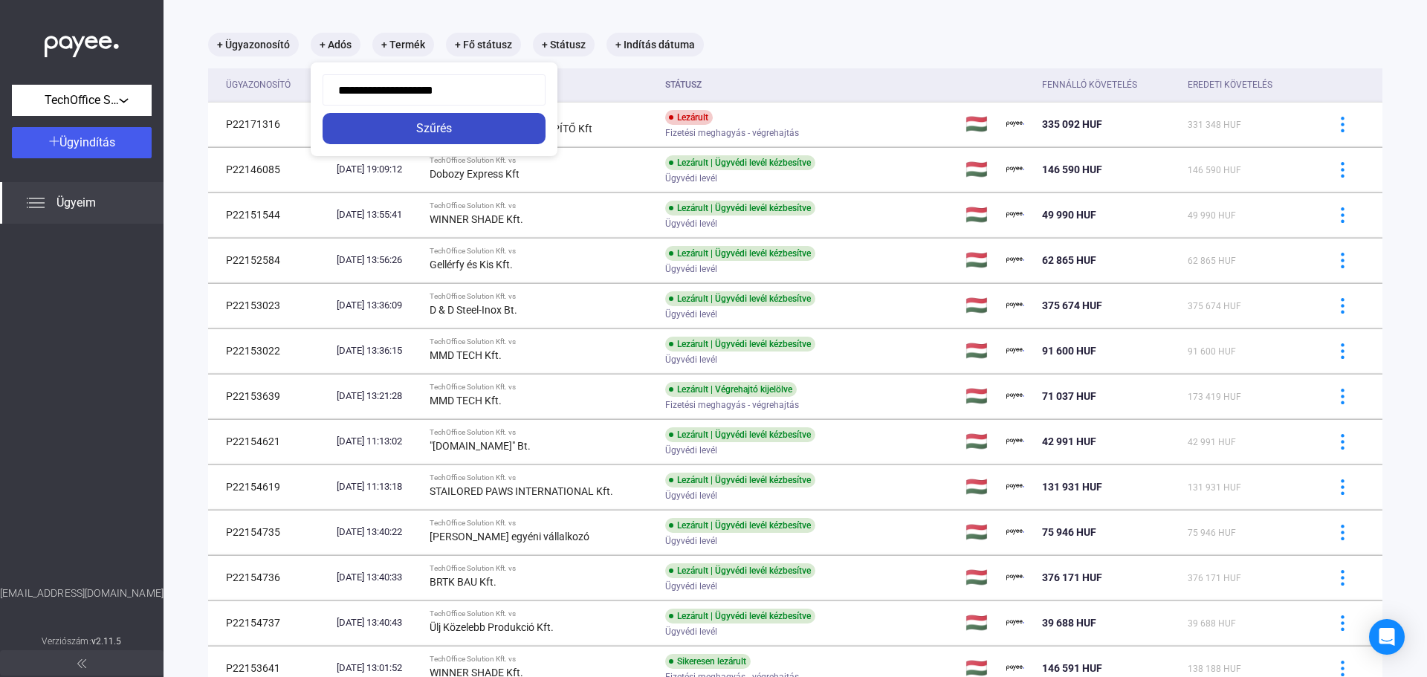
click at [441, 135] on div "Szűrés" at bounding box center [434, 129] width 214 height 18
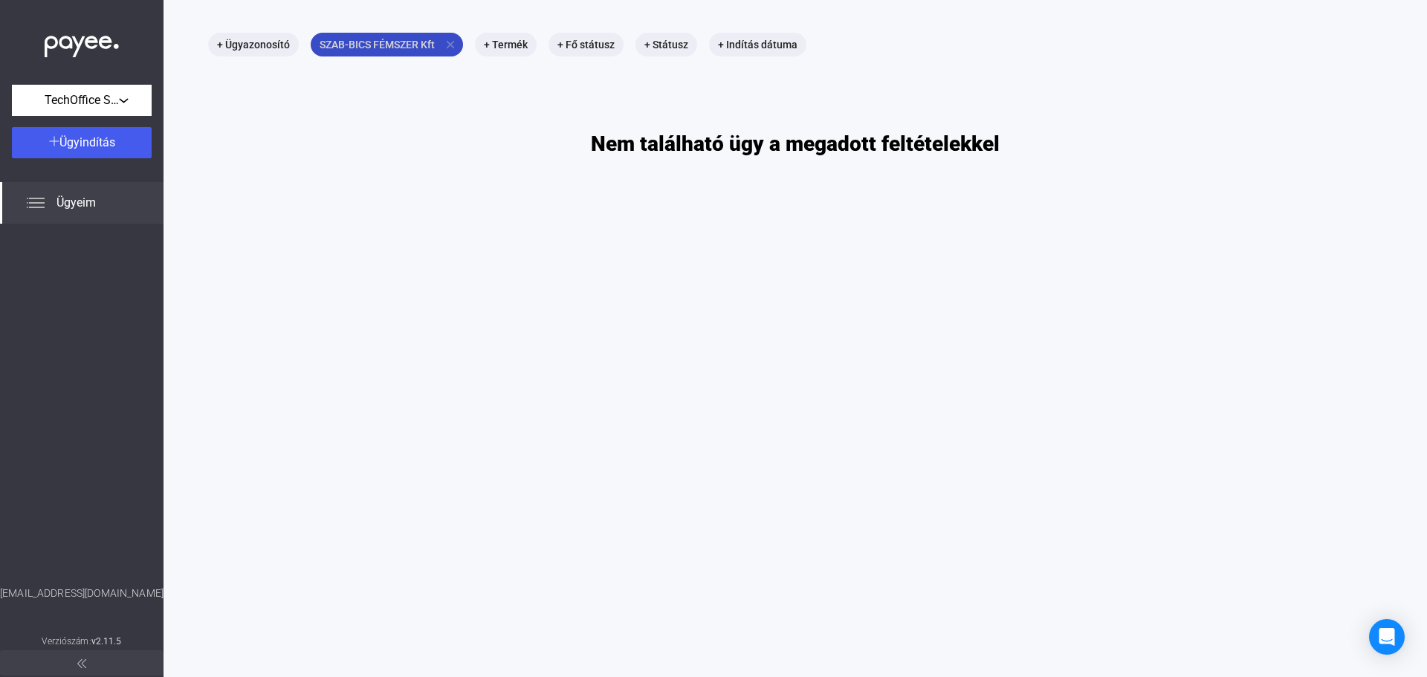
click at [449, 36] on mat-chip "SZAB-BICS FÉMSZER Kft close" at bounding box center [387, 45] width 152 height 24
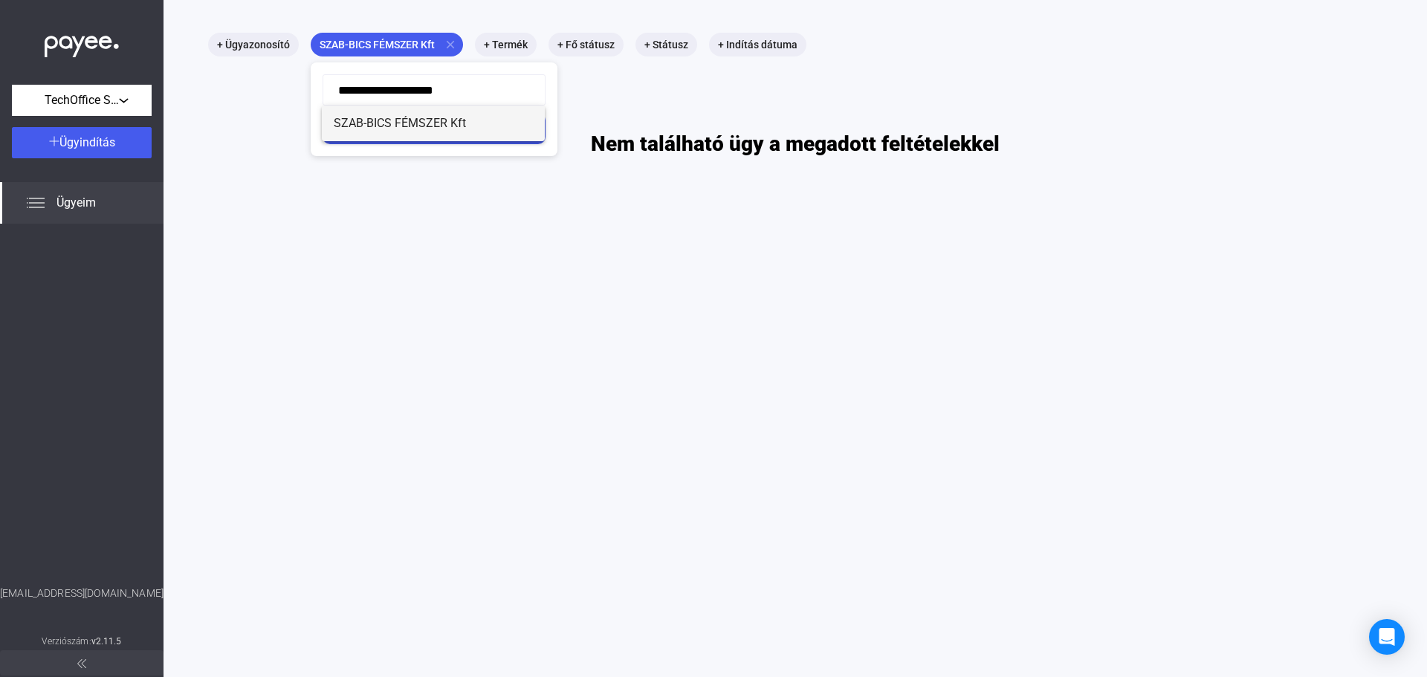
click at [430, 134] on mat-option "SZAB-BICS FÉMSZER Kft" at bounding box center [433, 124] width 223 height 36
click at [448, 93] on input "**********" at bounding box center [434, 89] width 223 height 31
type input "*****"
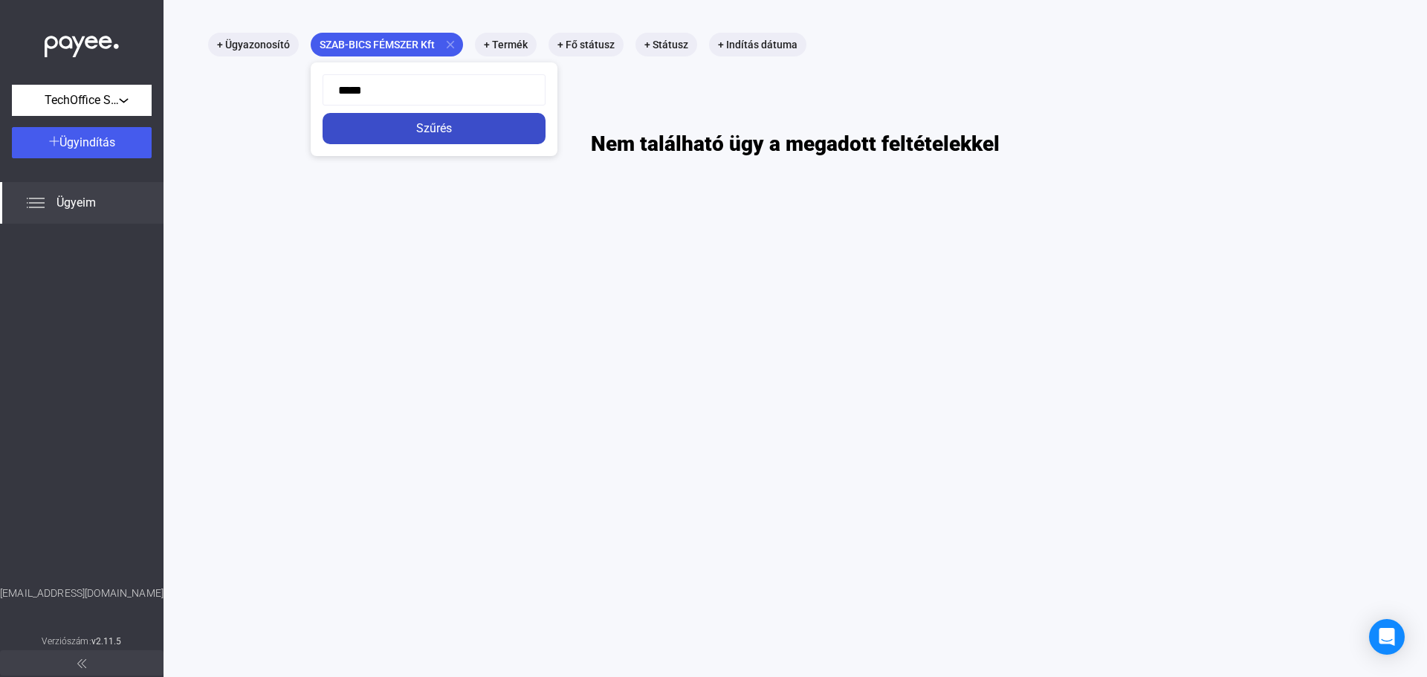
click at [424, 129] on div "Szűrés" at bounding box center [434, 129] width 214 height 18
